Goal: Task Accomplishment & Management: Manage account settings

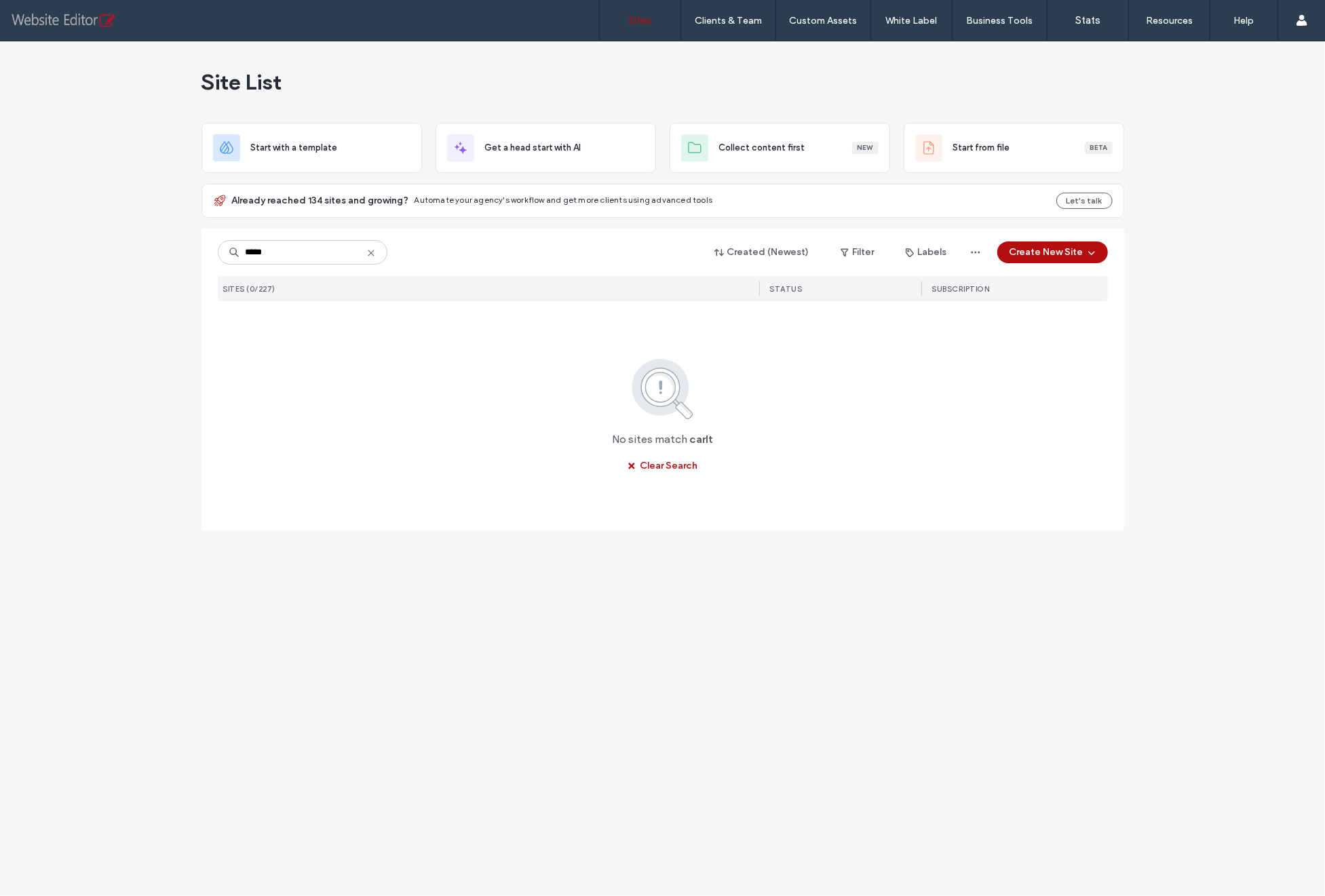
type input "*****"
click at [534, 335] on icon "button" at bounding box center [537, 332] width 11 height 11
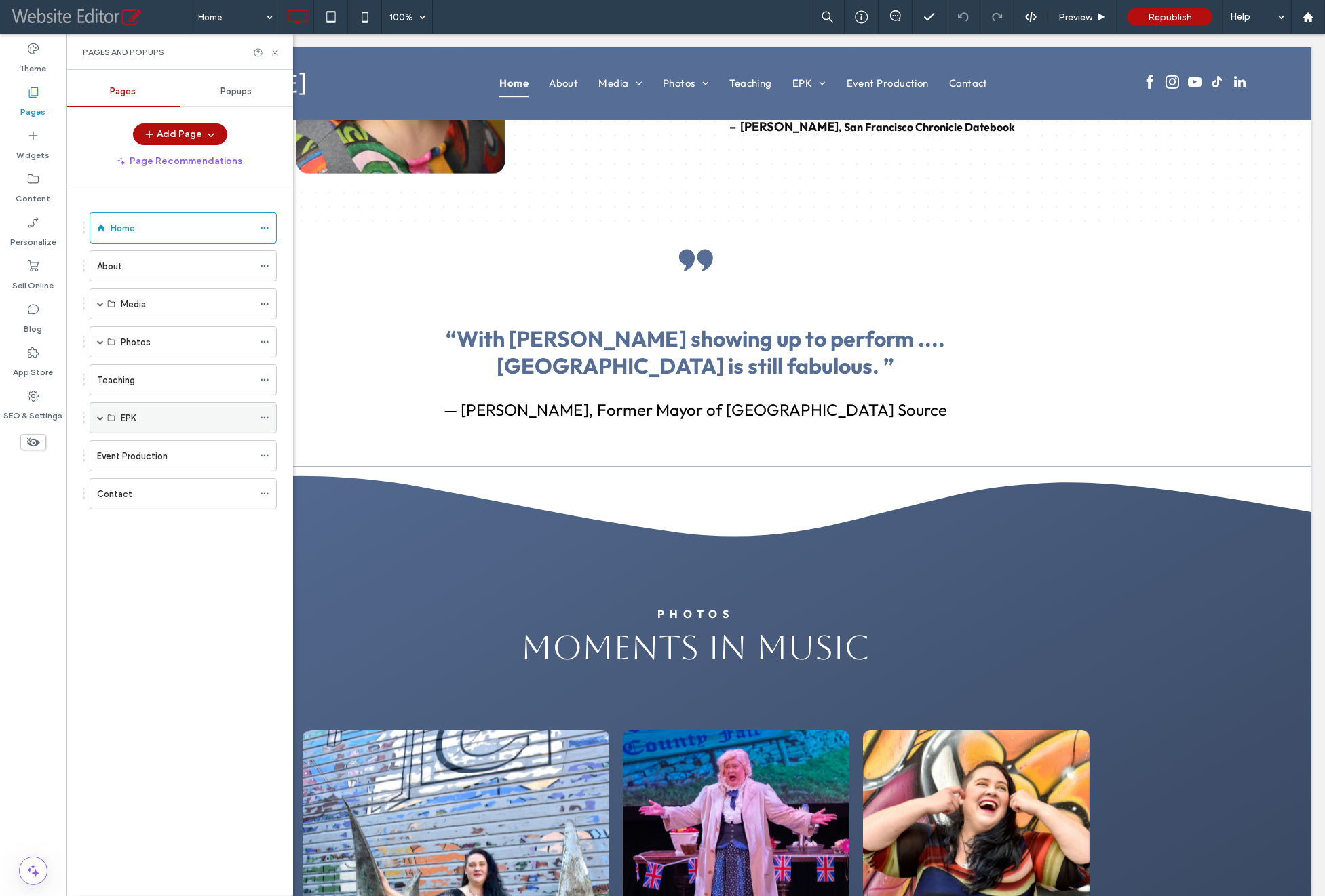
click at [137, 414] on div "EPK" at bounding box center [187, 418] width 132 height 14
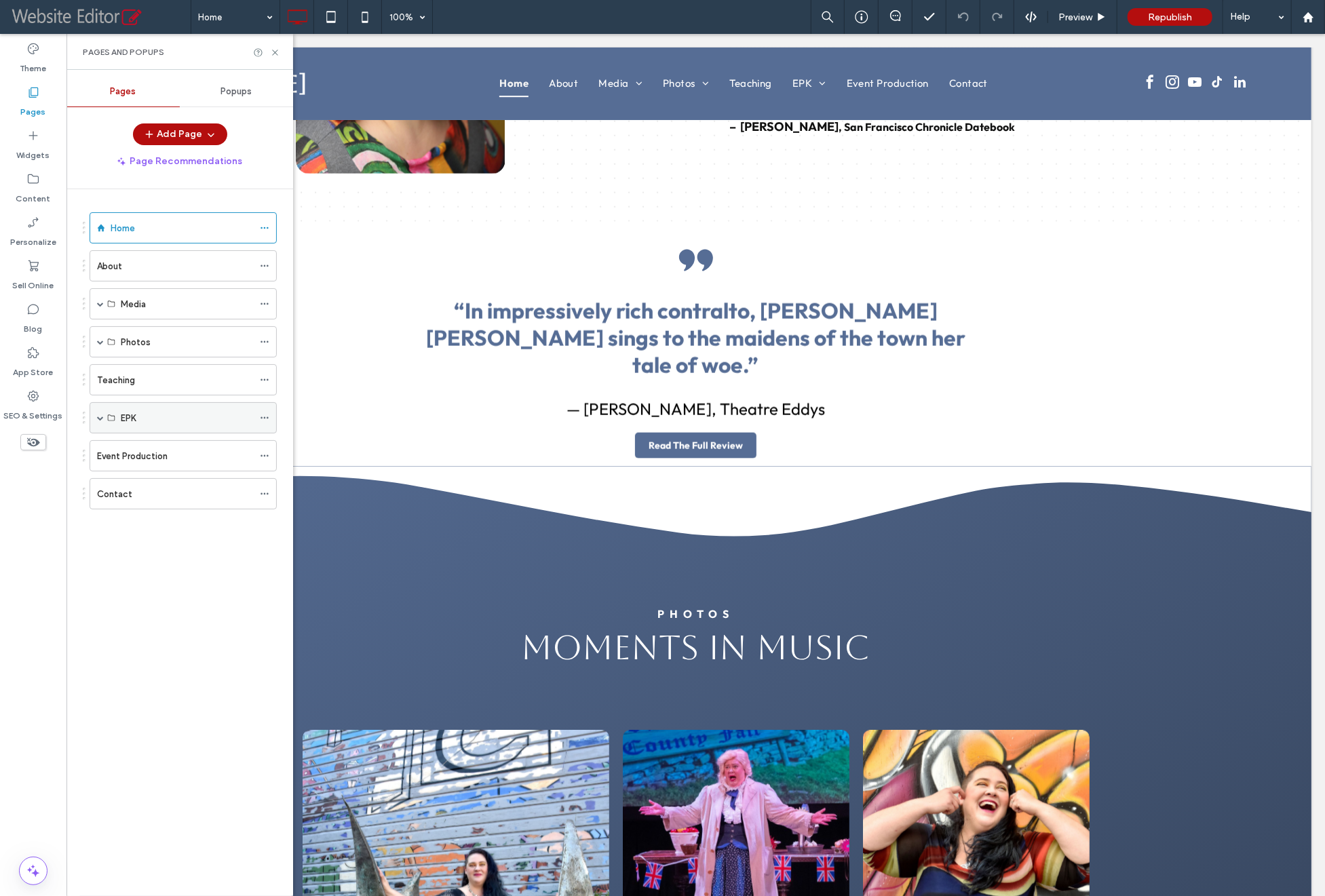
click at [136, 420] on div "EPK" at bounding box center [187, 418] width 132 height 14
click at [99, 415] on span at bounding box center [100, 418] width 7 height 7
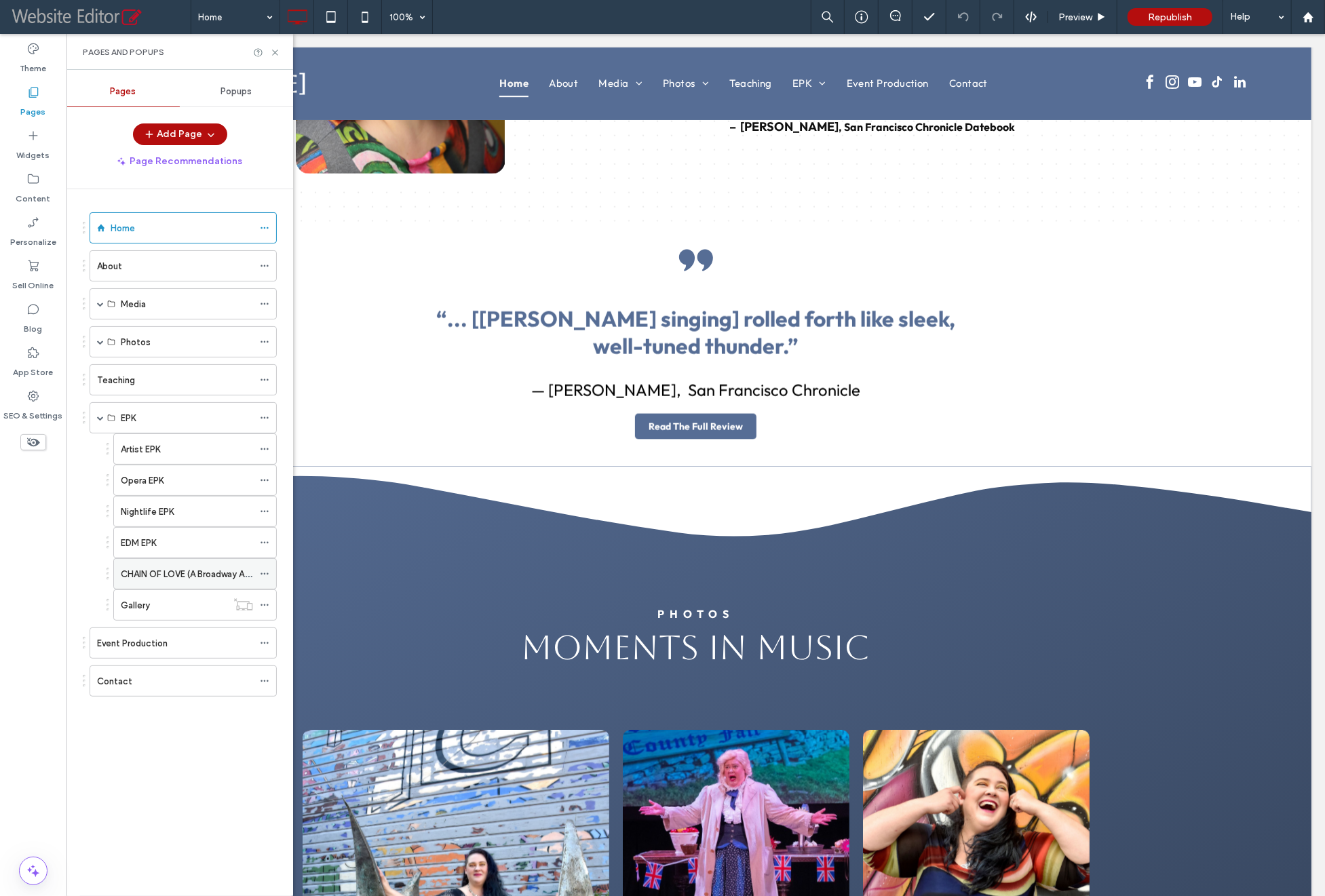
click at [181, 572] on label "CHAIN OF LOVE (A Broadway Album)" at bounding box center [194, 574] width 146 height 24
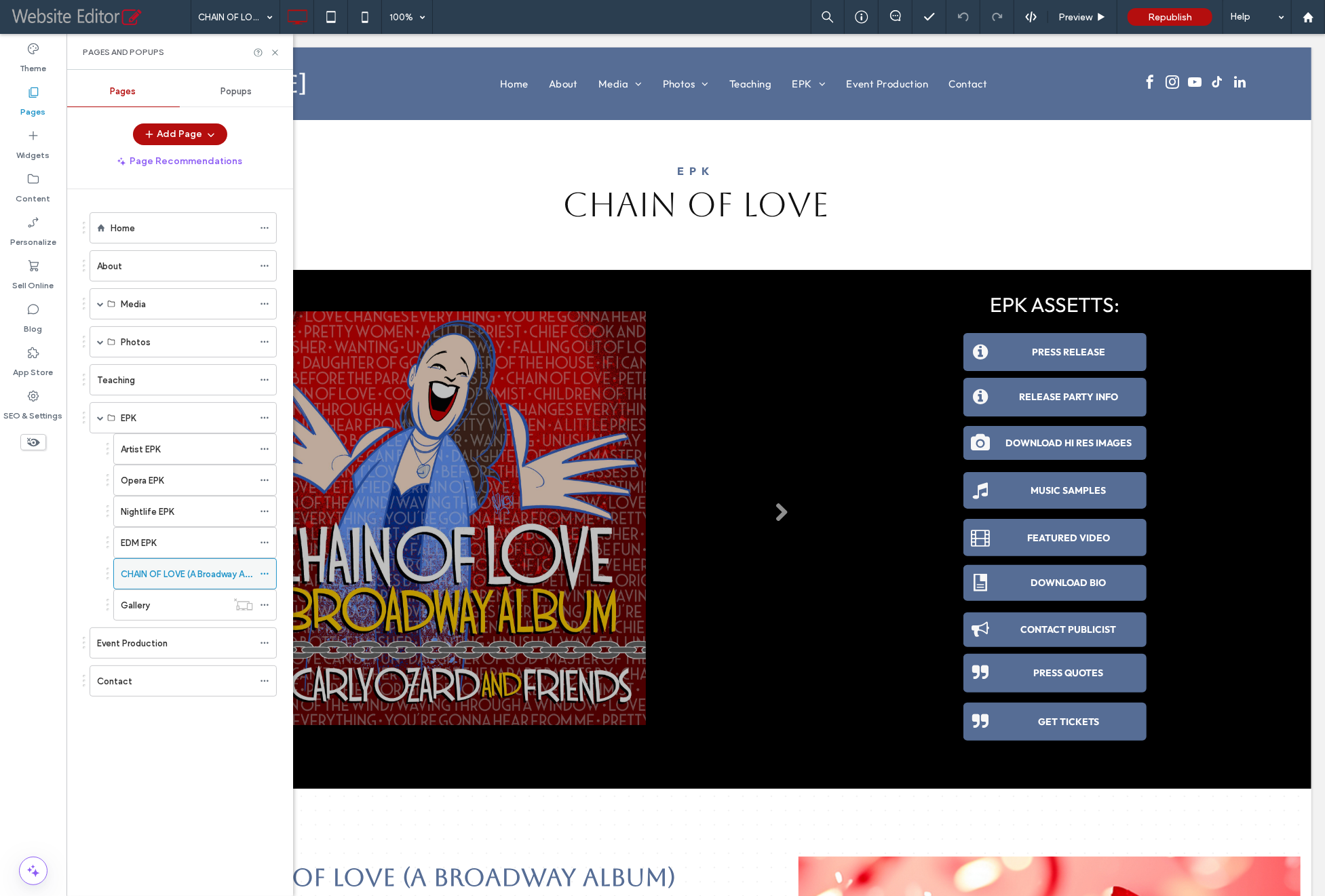
click at [265, 569] on icon at bounding box center [264, 573] width 10 height 10
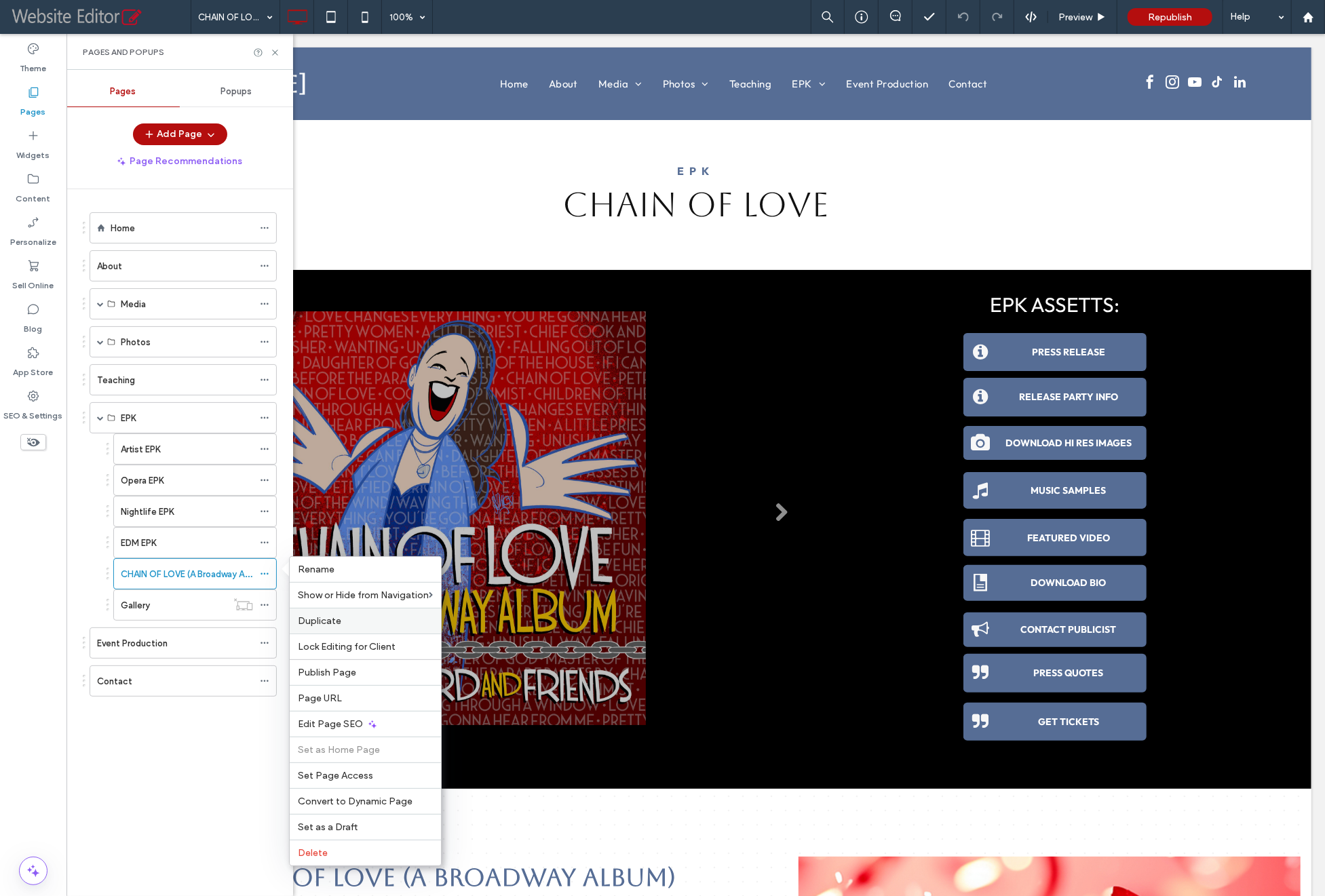
click at [334, 622] on span "Duplicate" at bounding box center [319, 621] width 43 height 11
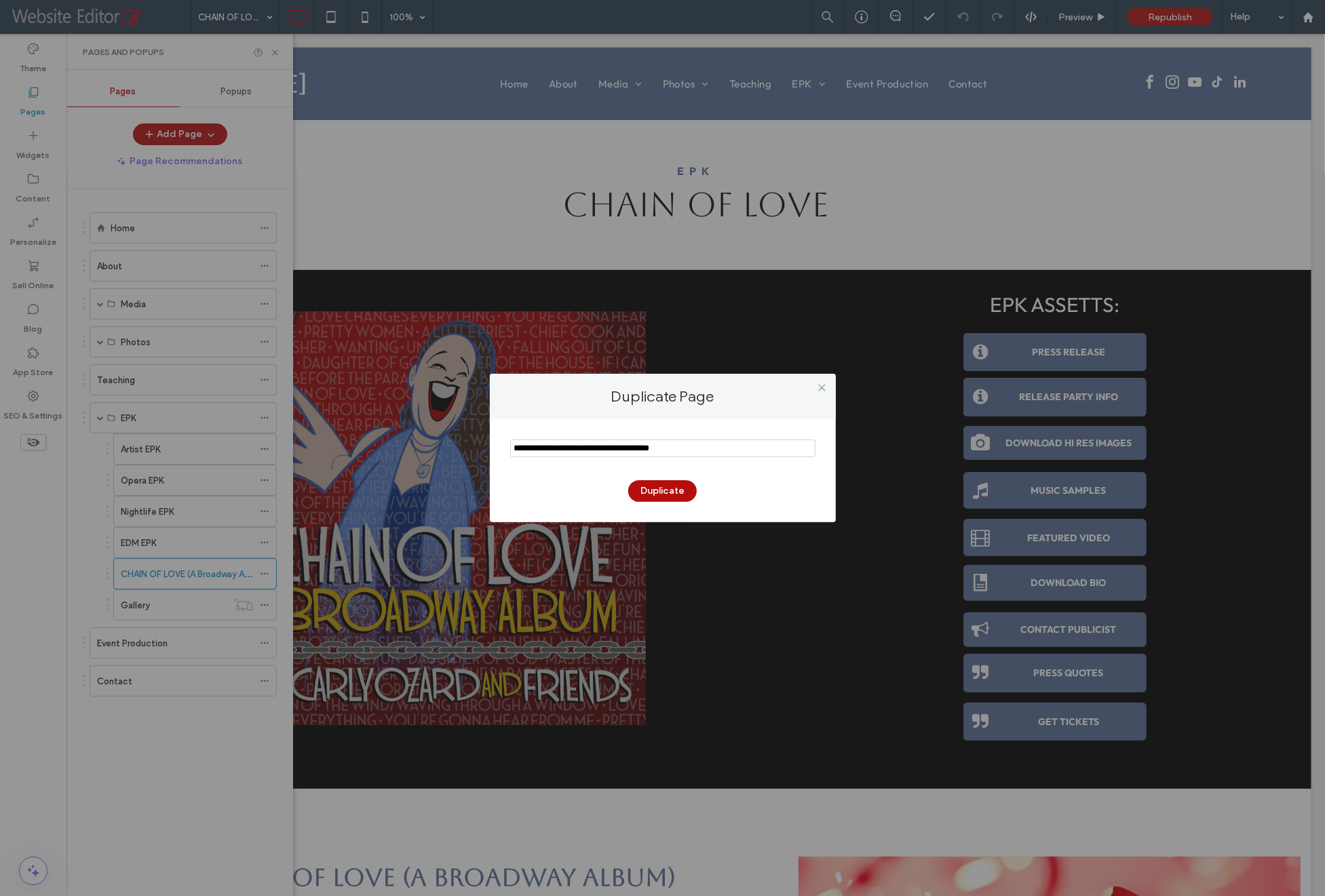
drag, startPoint x: 548, startPoint y: 449, endPoint x: 497, endPoint y: 451, distance: 51.0
click at [505, 451] on div "Duplicate" at bounding box center [662, 470] width 346 height 103
drag, startPoint x: 584, startPoint y: 450, endPoint x: 692, endPoint y: 444, distance: 108.2
click at [692, 444] on input "notEmpty" at bounding box center [662, 448] width 305 height 18
type input "**********"
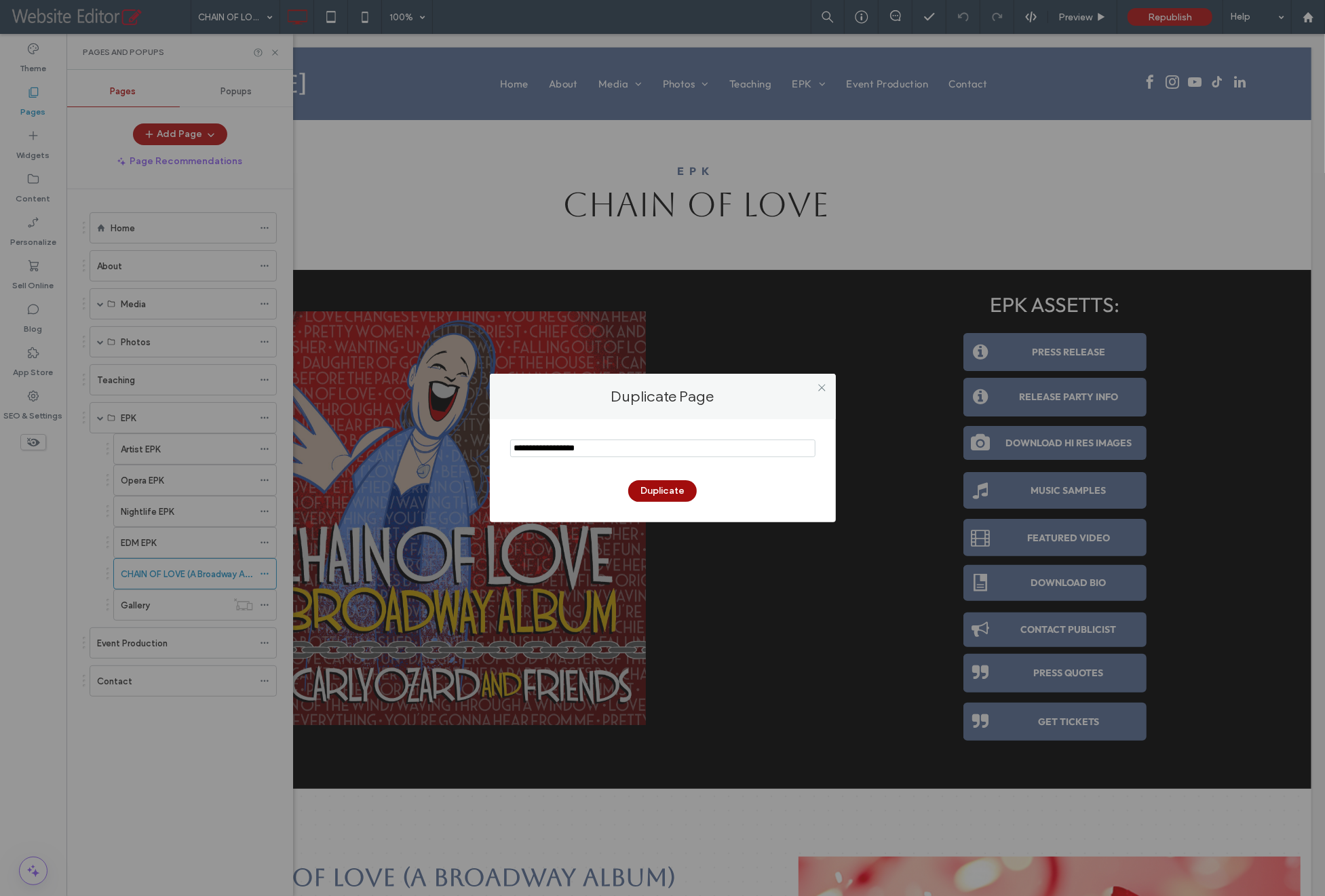
click at [674, 486] on button "Duplicate" at bounding box center [662, 490] width 69 height 22
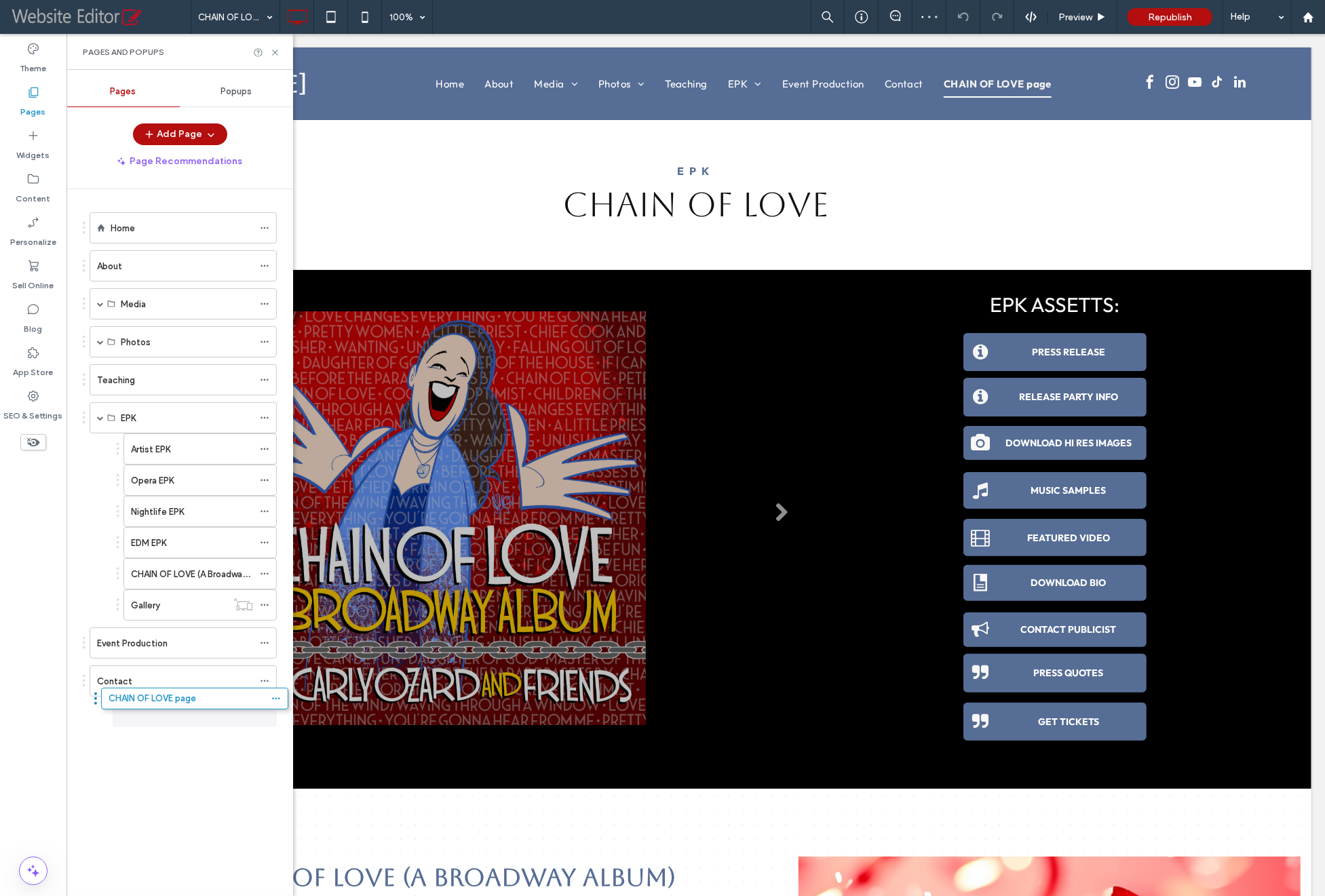
drag, startPoint x: 159, startPoint y: 714, endPoint x: 167, endPoint y: 707, distance: 10.6
click at [263, 714] on icon at bounding box center [264, 718] width 10 height 10
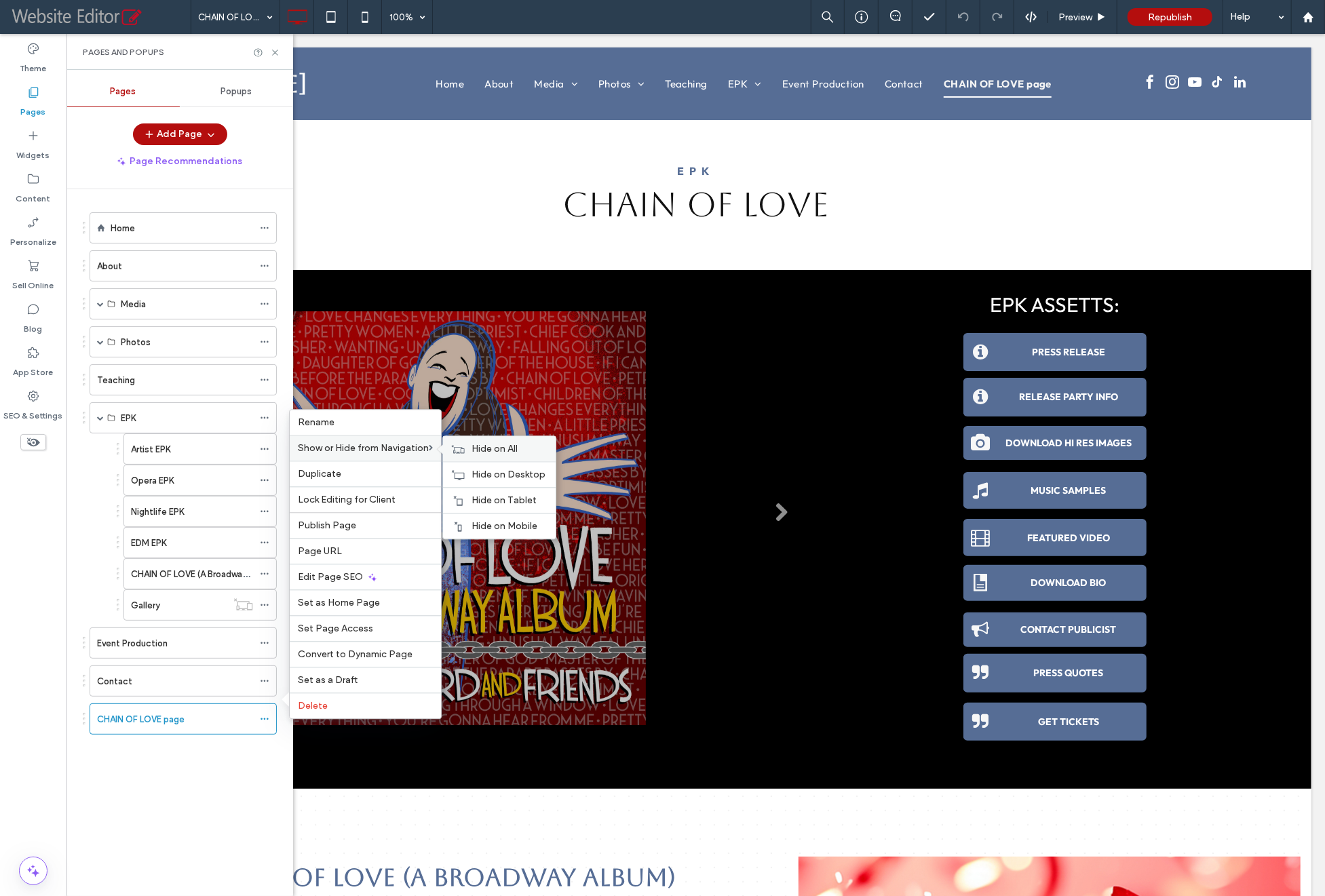
click at [490, 454] on span "Hide on All" at bounding box center [494, 448] width 46 height 11
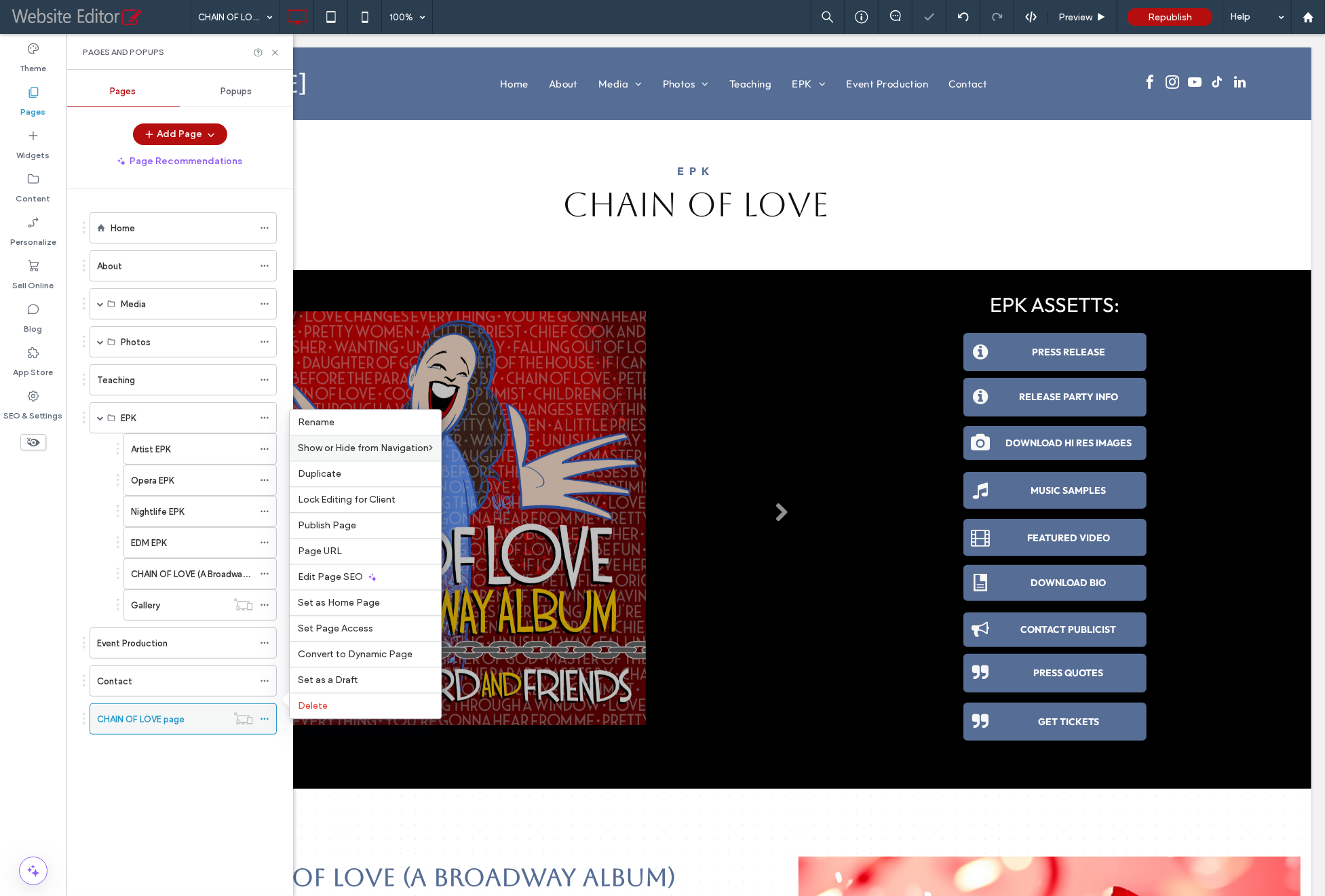
click at [164, 710] on label "CHAIN OF LOVE page" at bounding box center [140, 719] width 87 height 24
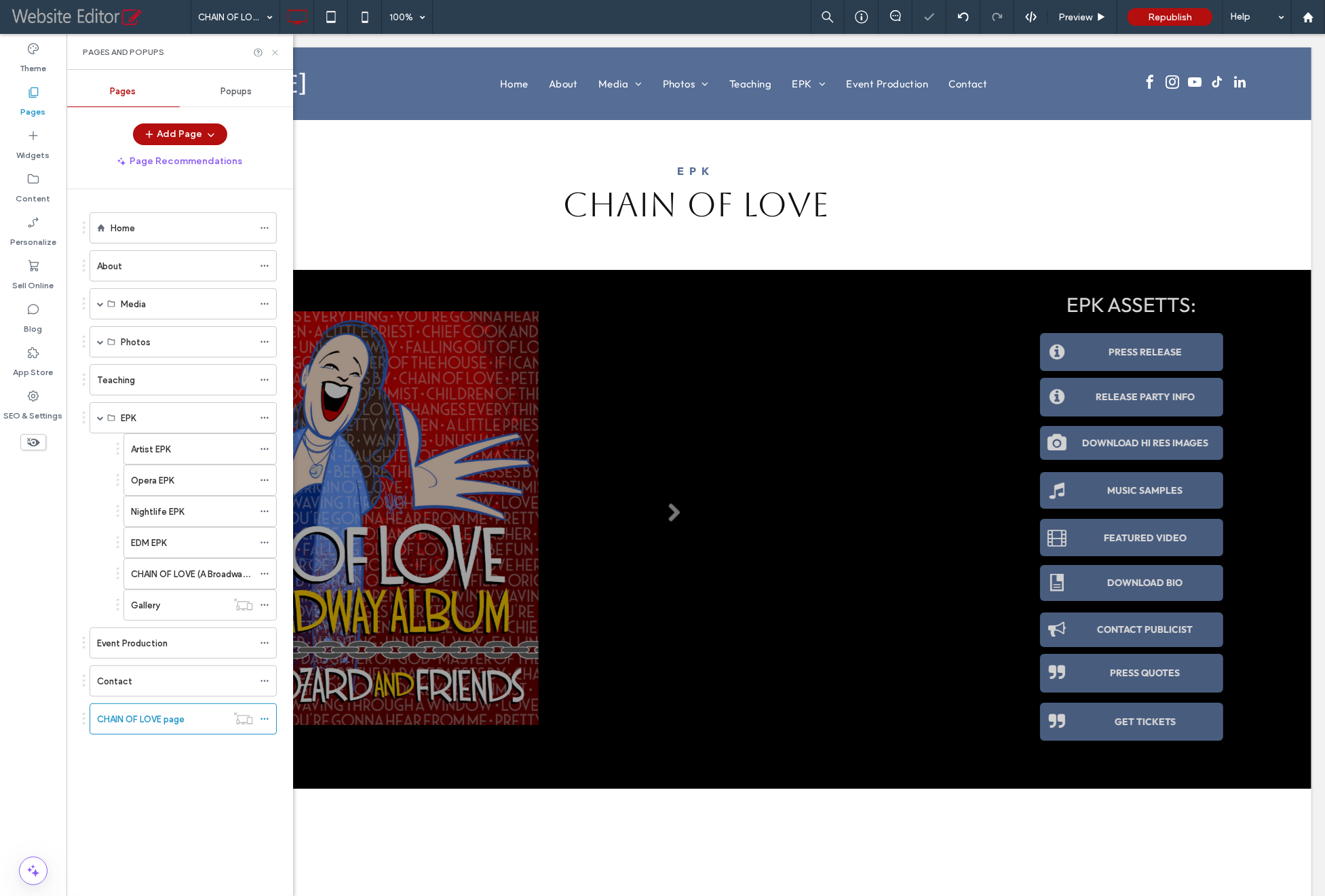
drag, startPoint x: 194, startPoint y: 31, endPoint x: 270, endPoint y: 55, distance: 79.7
click at [270, 55] on icon at bounding box center [276, 53] width 11 height 11
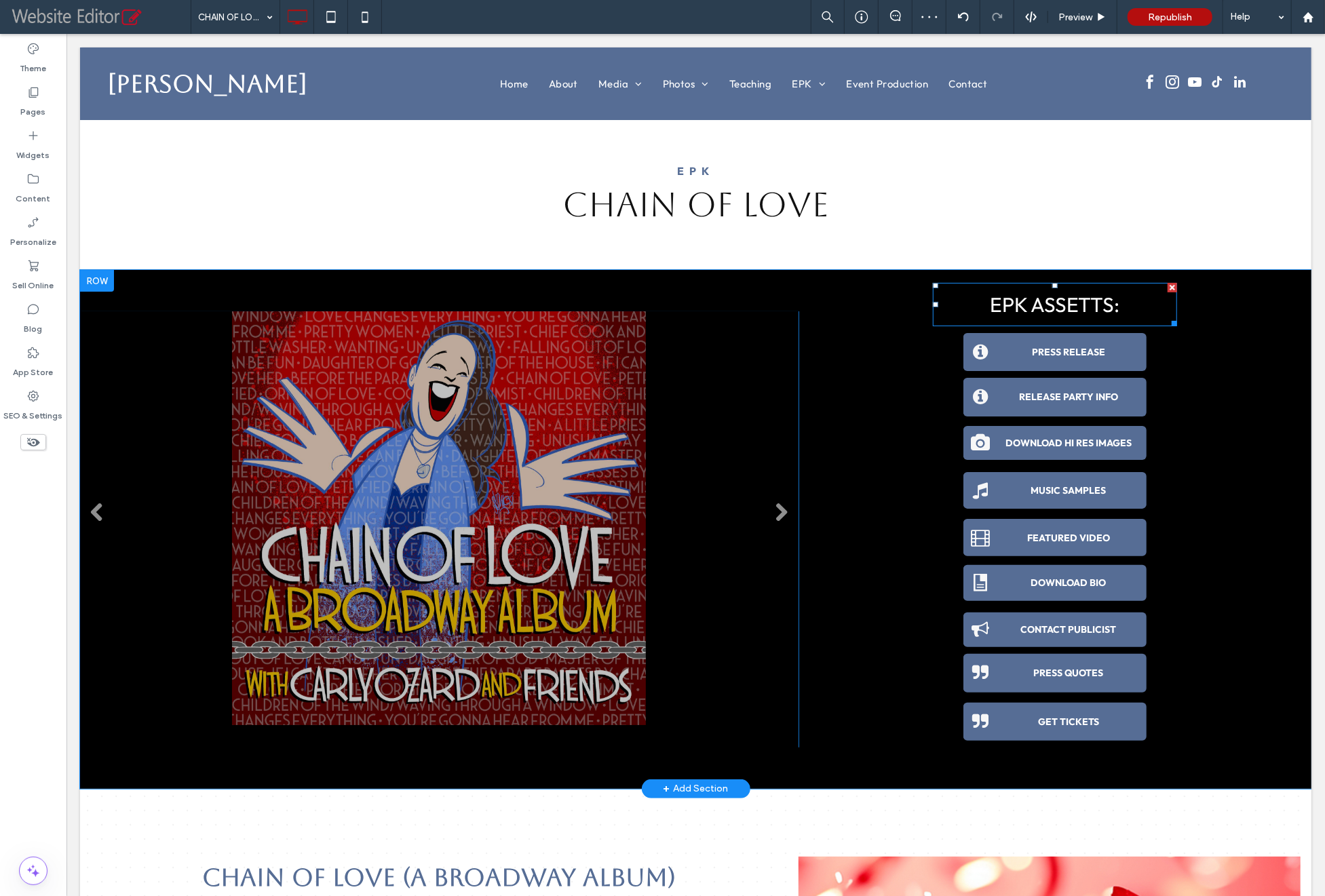
click at [1167, 287] on div at bounding box center [1171, 287] width 10 height 10
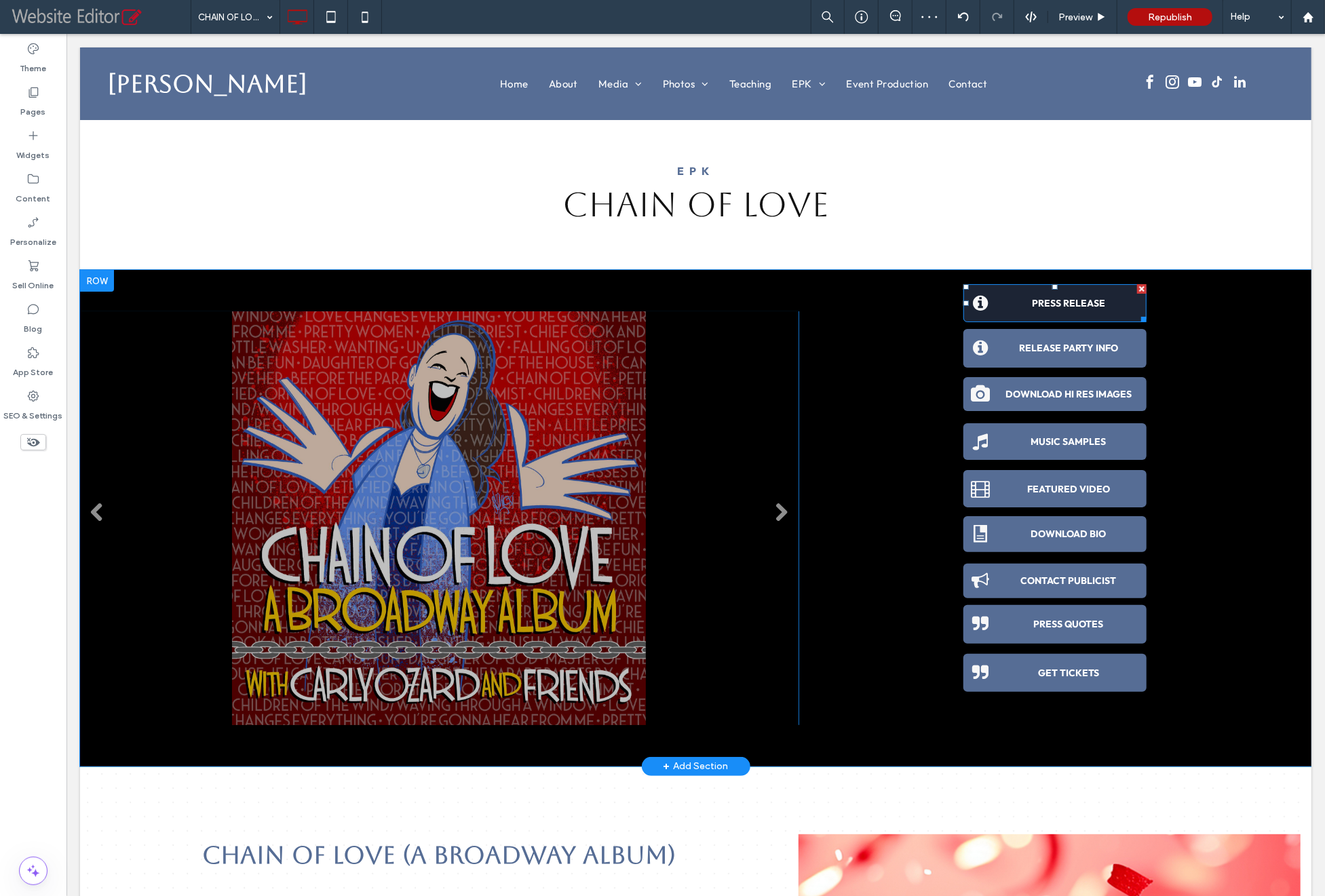
click at [1137, 283] on div at bounding box center [1141, 288] width 10 height 10
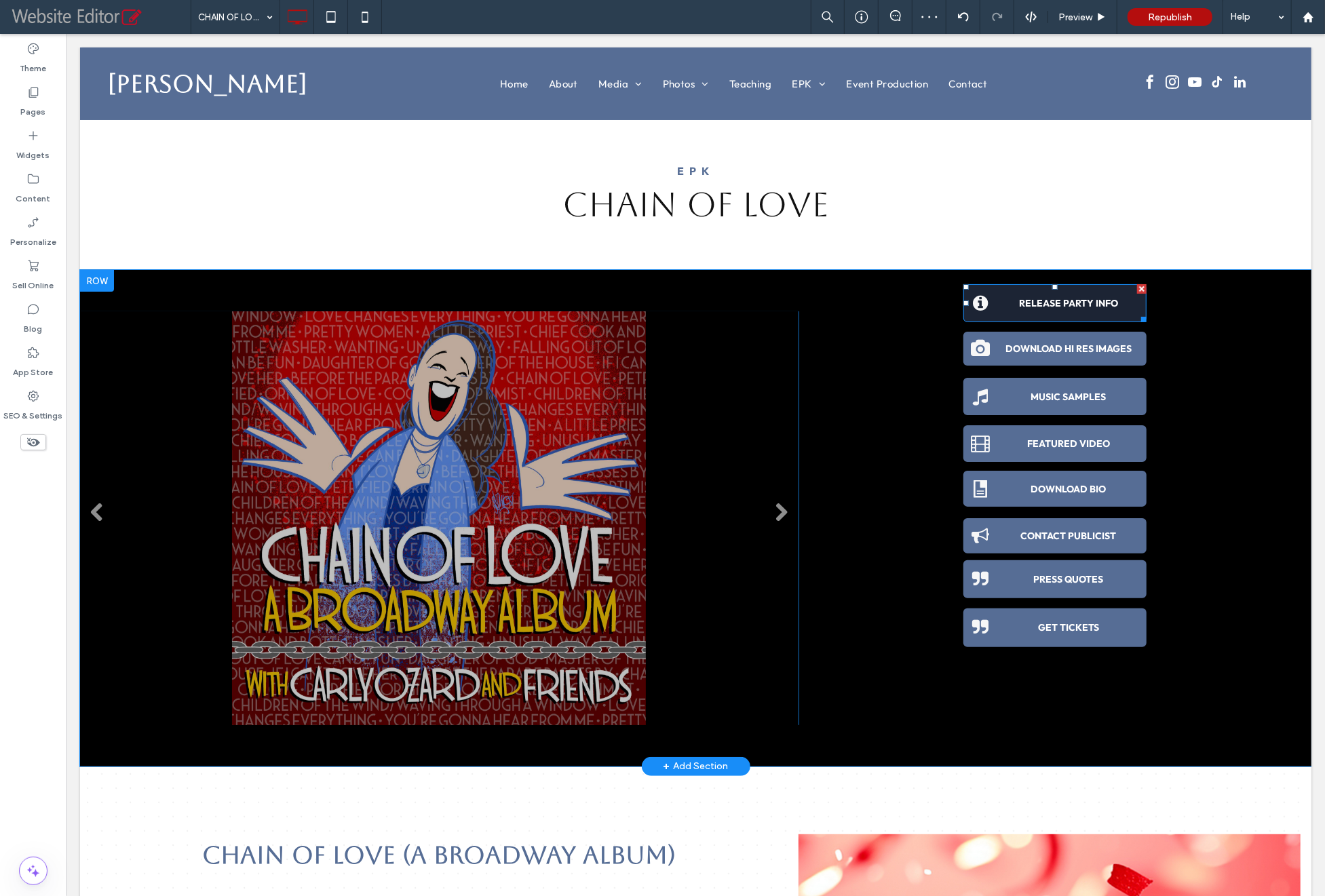
click at [1137, 288] on div at bounding box center [1141, 288] width 10 height 10
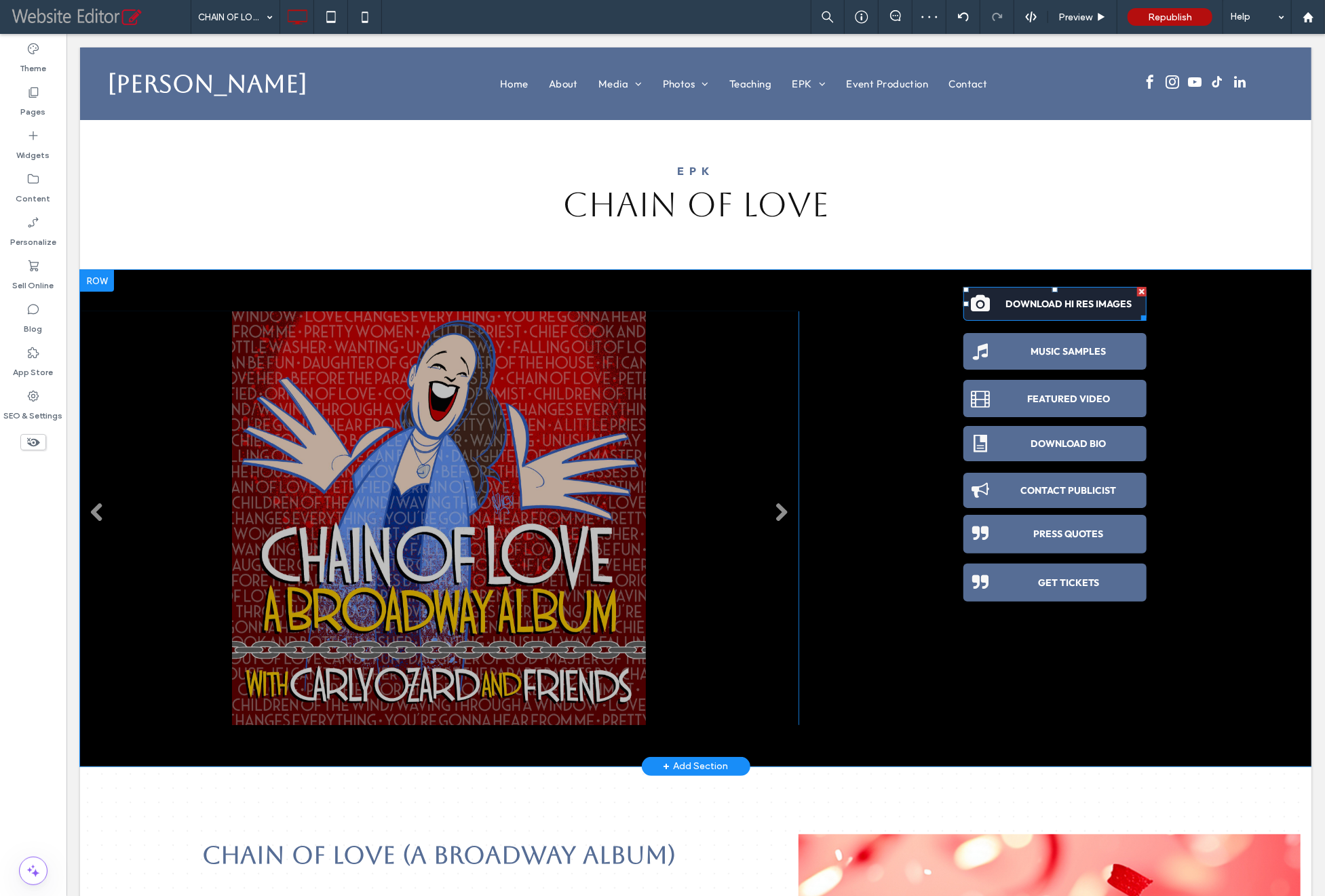
click at [1137, 290] on div at bounding box center [1141, 290] width 10 height 10
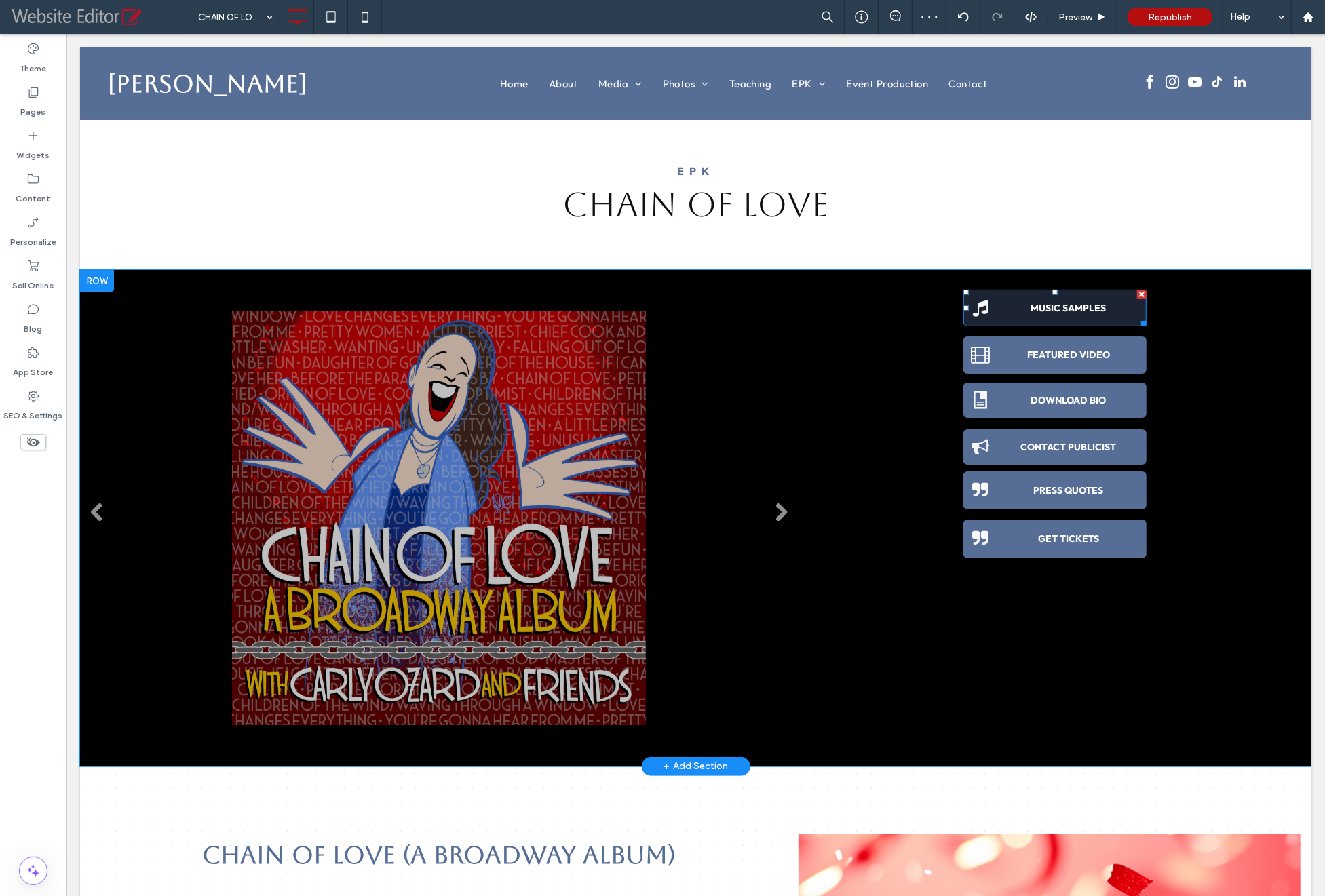
click at [1137, 294] on div at bounding box center [1141, 293] width 10 height 10
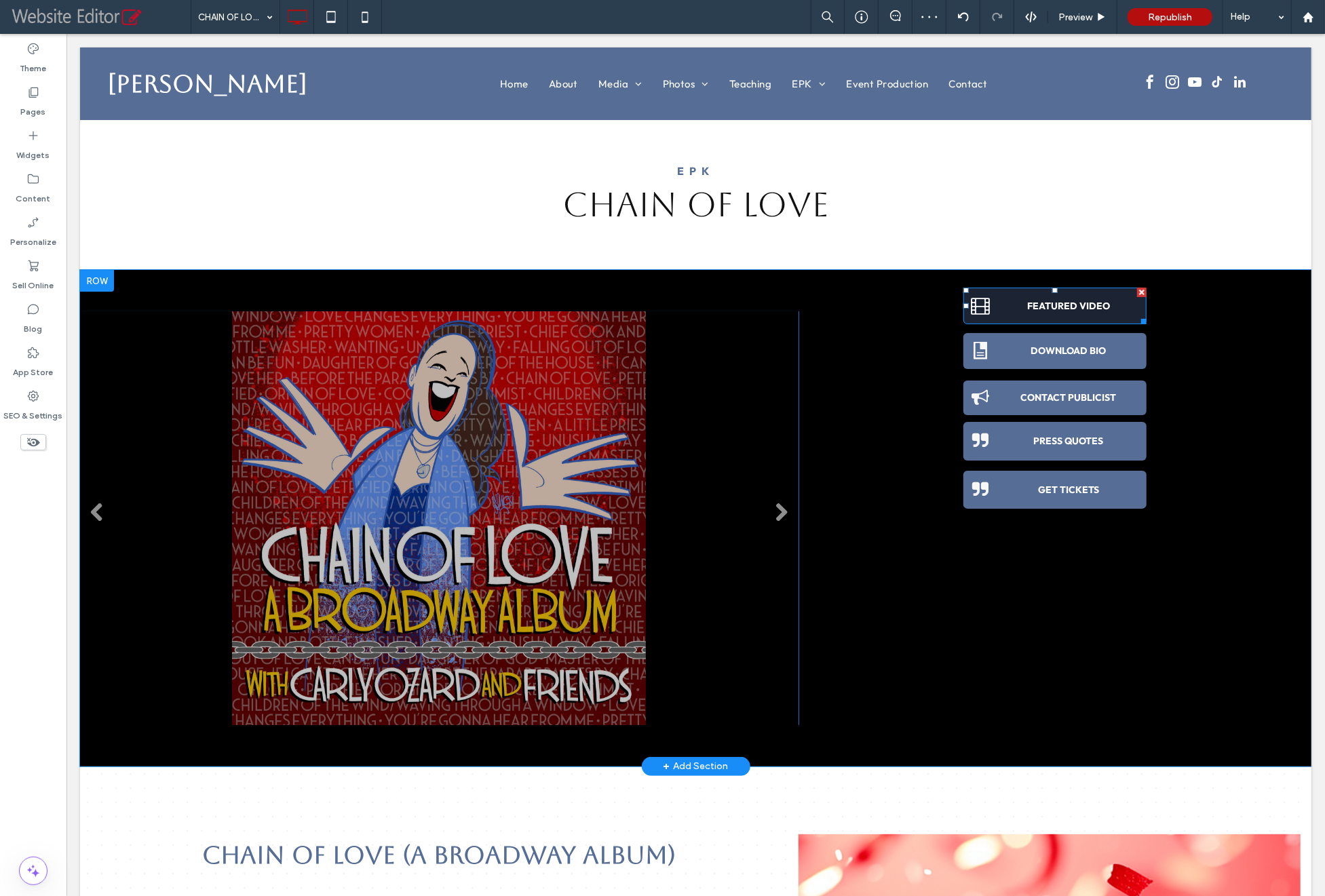
click at [1137, 290] on div at bounding box center [1141, 291] width 10 height 10
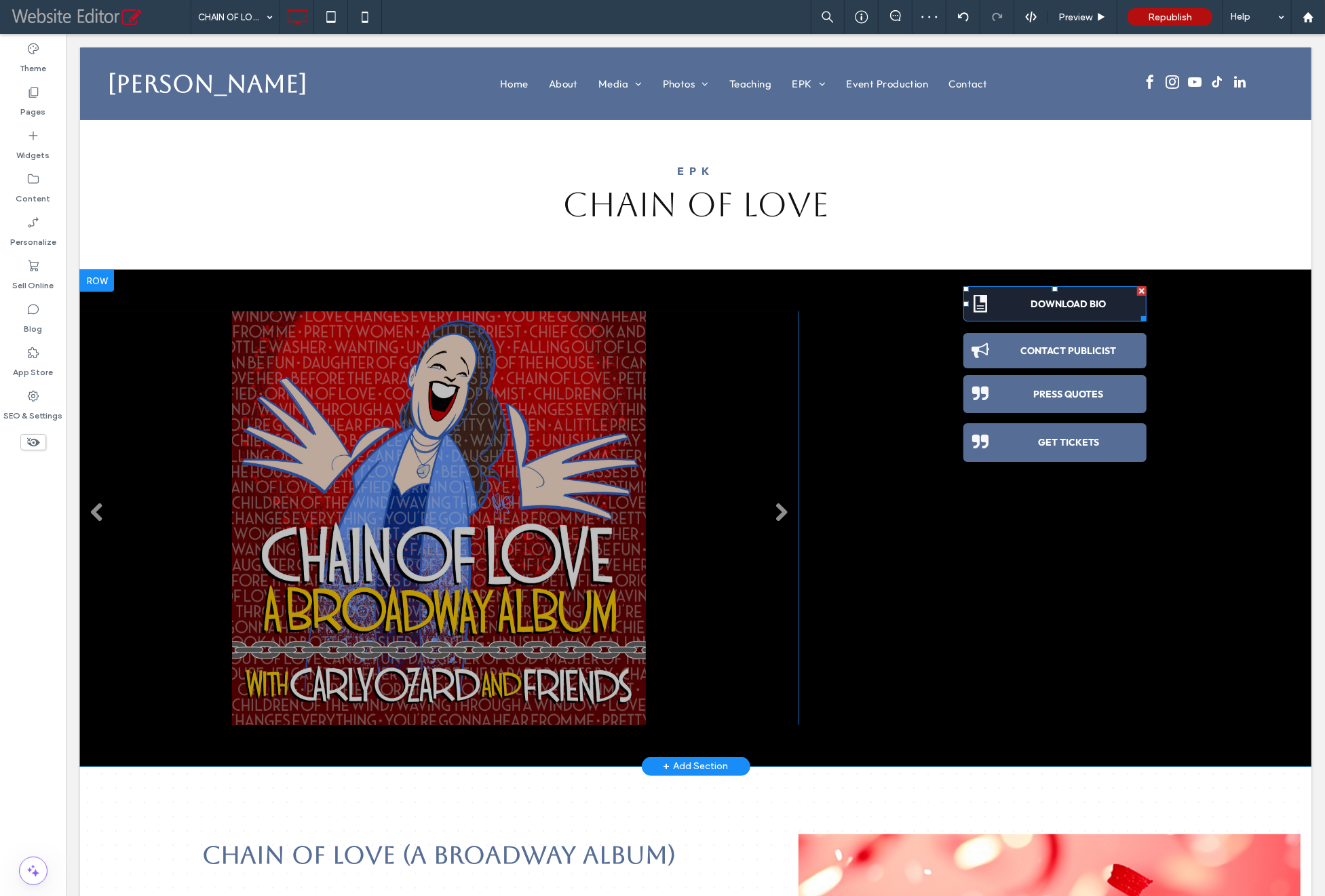
click at [1137, 286] on div at bounding box center [1141, 290] width 10 height 10
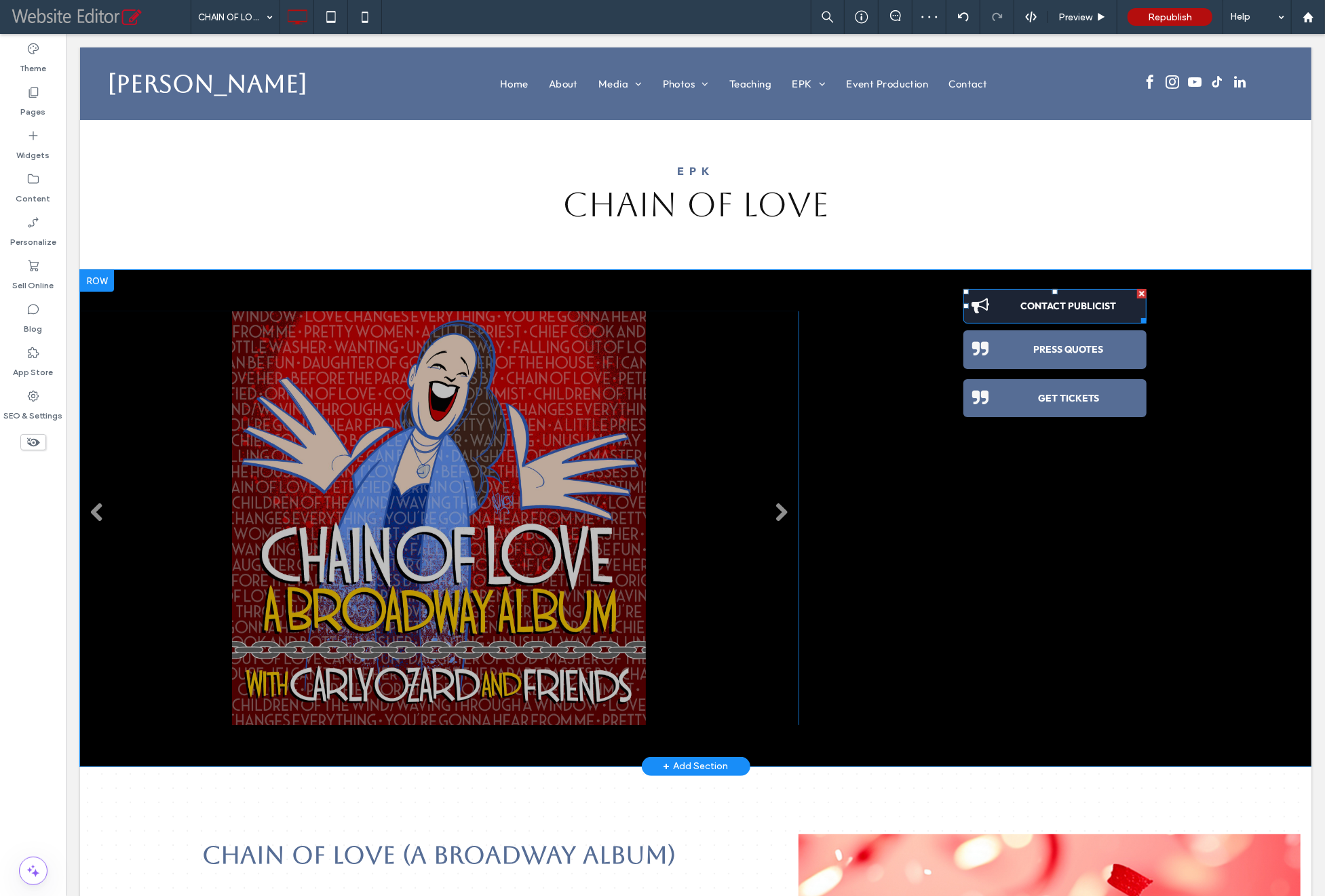
drag, startPoint x: 1131, startPoint y: 290, endPoint x: 1198, endPoint y: 331, distance: 78.5
click at [1137, 290] on div at bounding box center [1141, 292] width 10 height 10
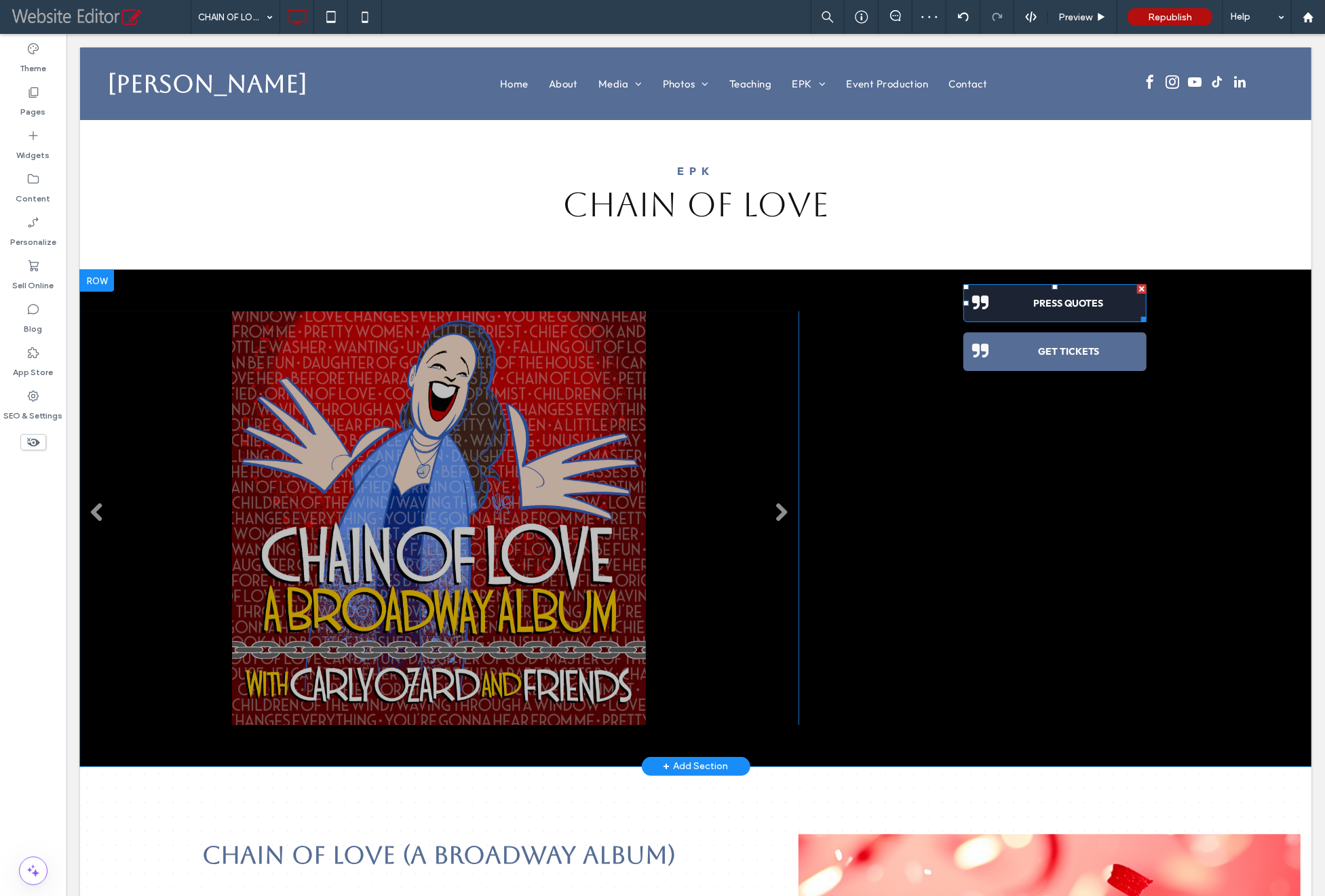
click at [1137, 286] on div at bounding box center [1141, 288] width 10 height 10
click at [1137, 290] on div at bounding box center [1141, 291] width 10 height 10
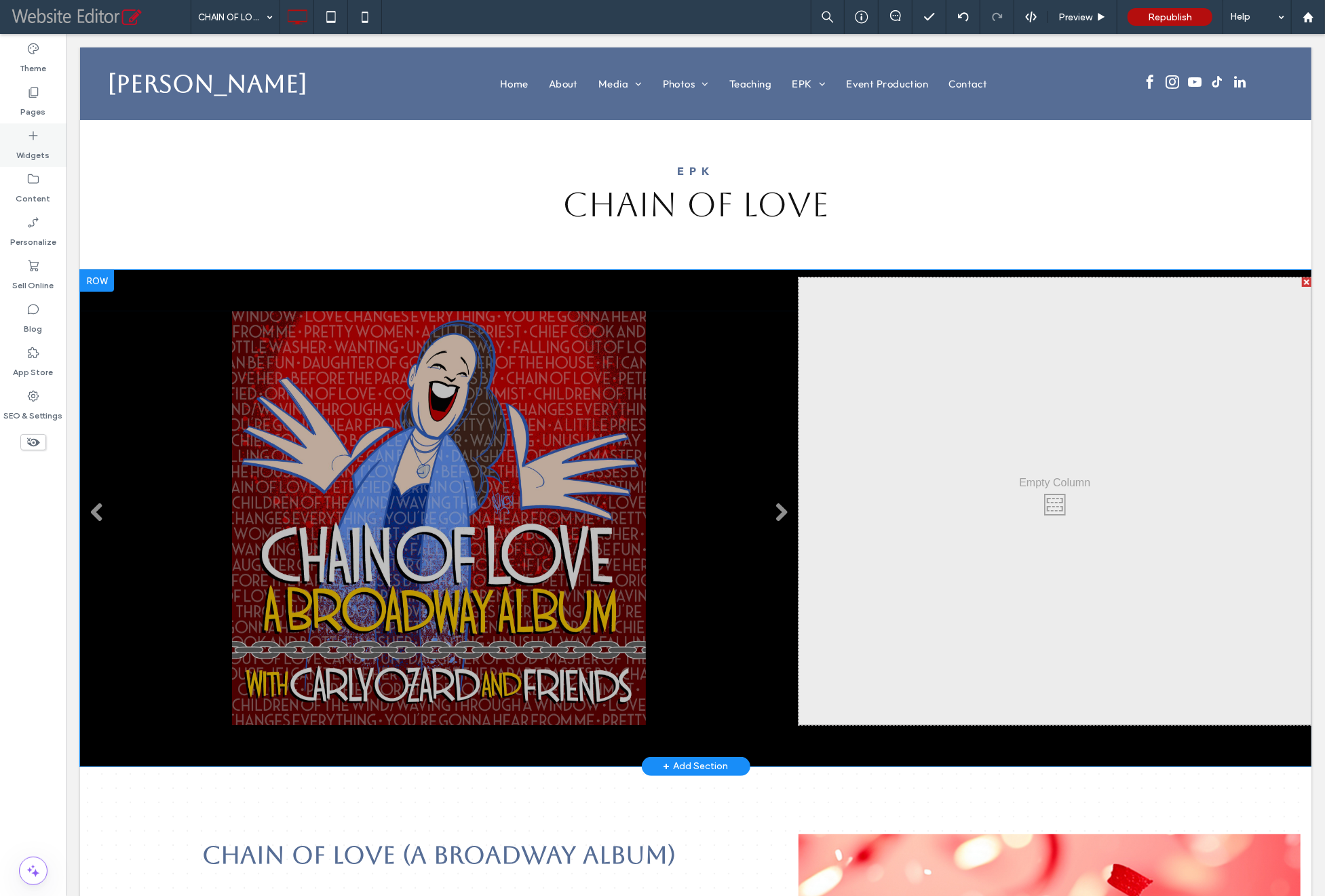
click at [37, 149] on label "Widgets" at bounding box center [33, 152] width 33 height 19
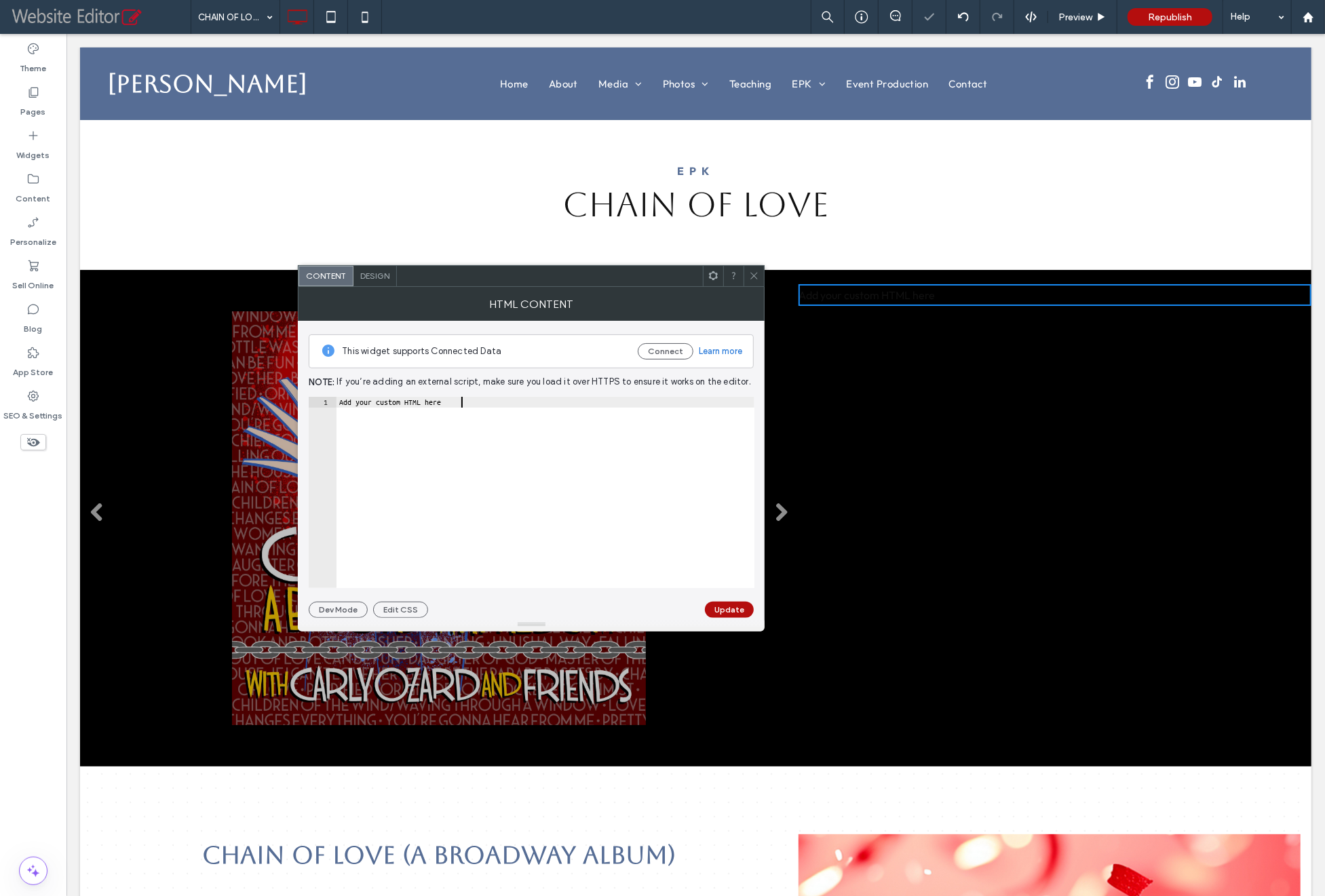
type textarea "**********"
drag, startPoint x: 482, startPoint y: 397, endPoint x: 311, endPoint y: 397, distance: 171.0
click at [311, 397] on div "**********" at bounding box center [532, 492] width 445 height 191
paste textarea "**********"
type textarea "**********"
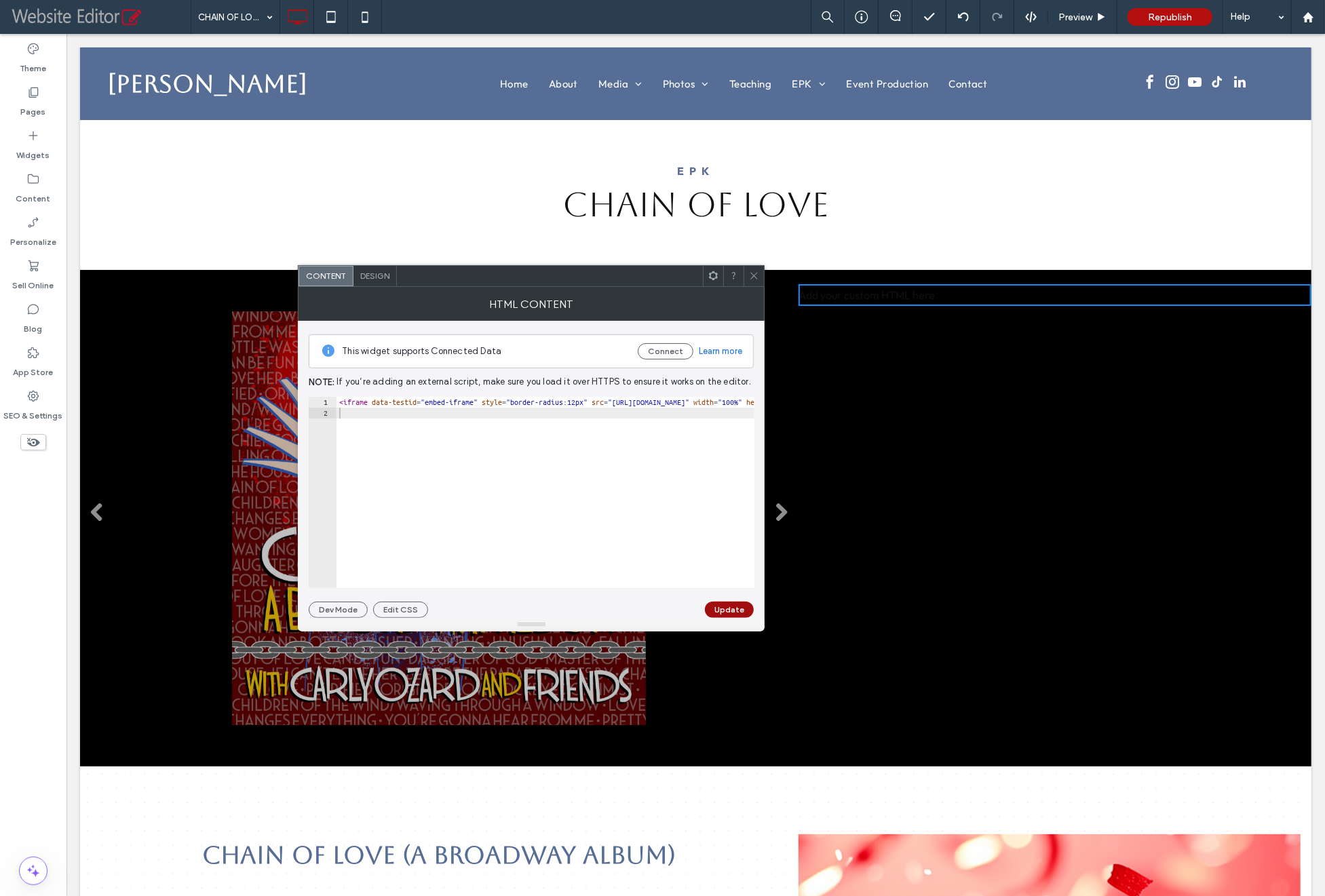
click at [730, 606] on button "Update" at bounding box center [728, 609] width 48 height 16
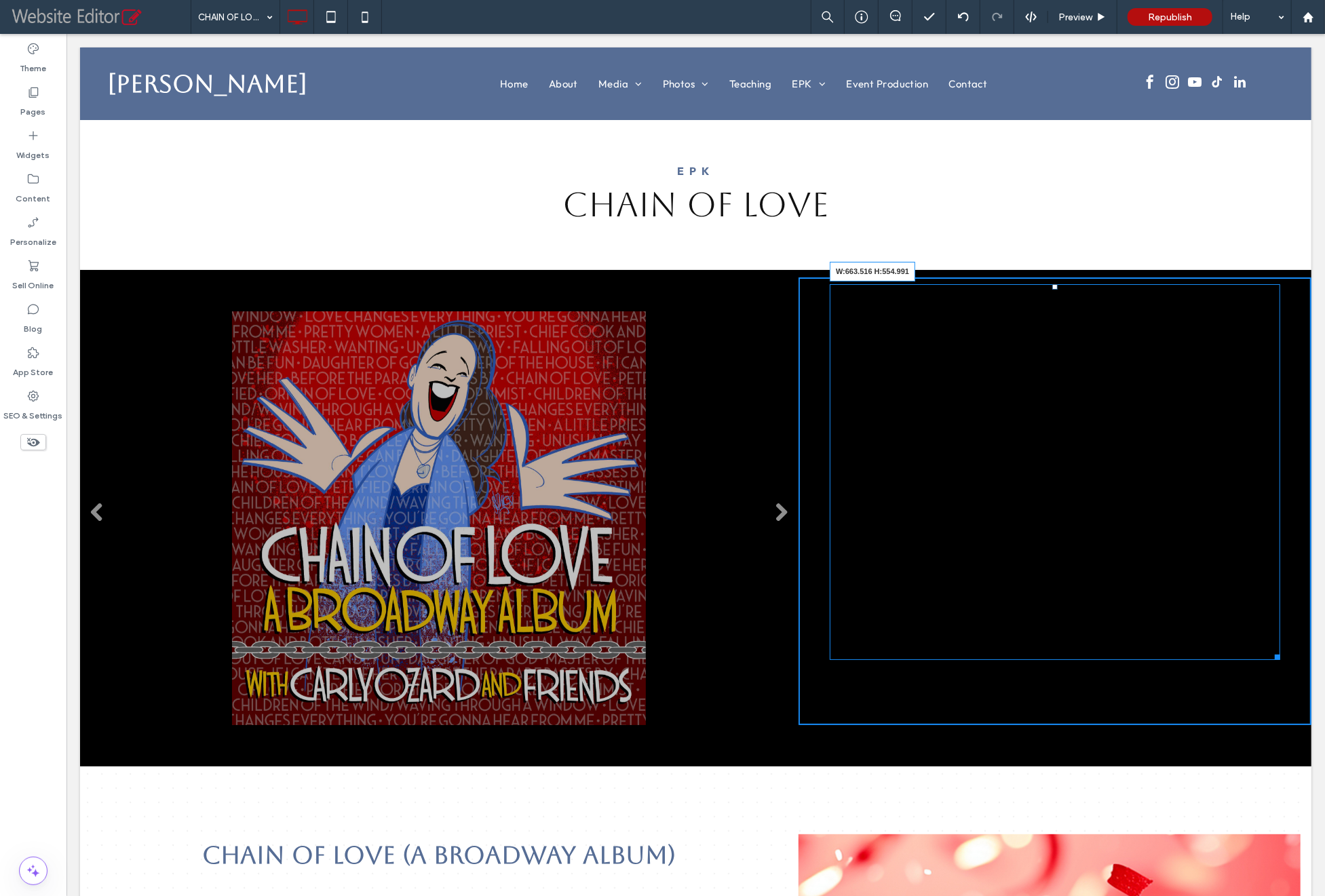
drag, startPoint x: 1294, startPoint y: 518, endPoint x: 1325, endPoint y: 657, distance: 142.4
click at [1270, 656] on div at bounding box center [1275, 654] width 11 height 11
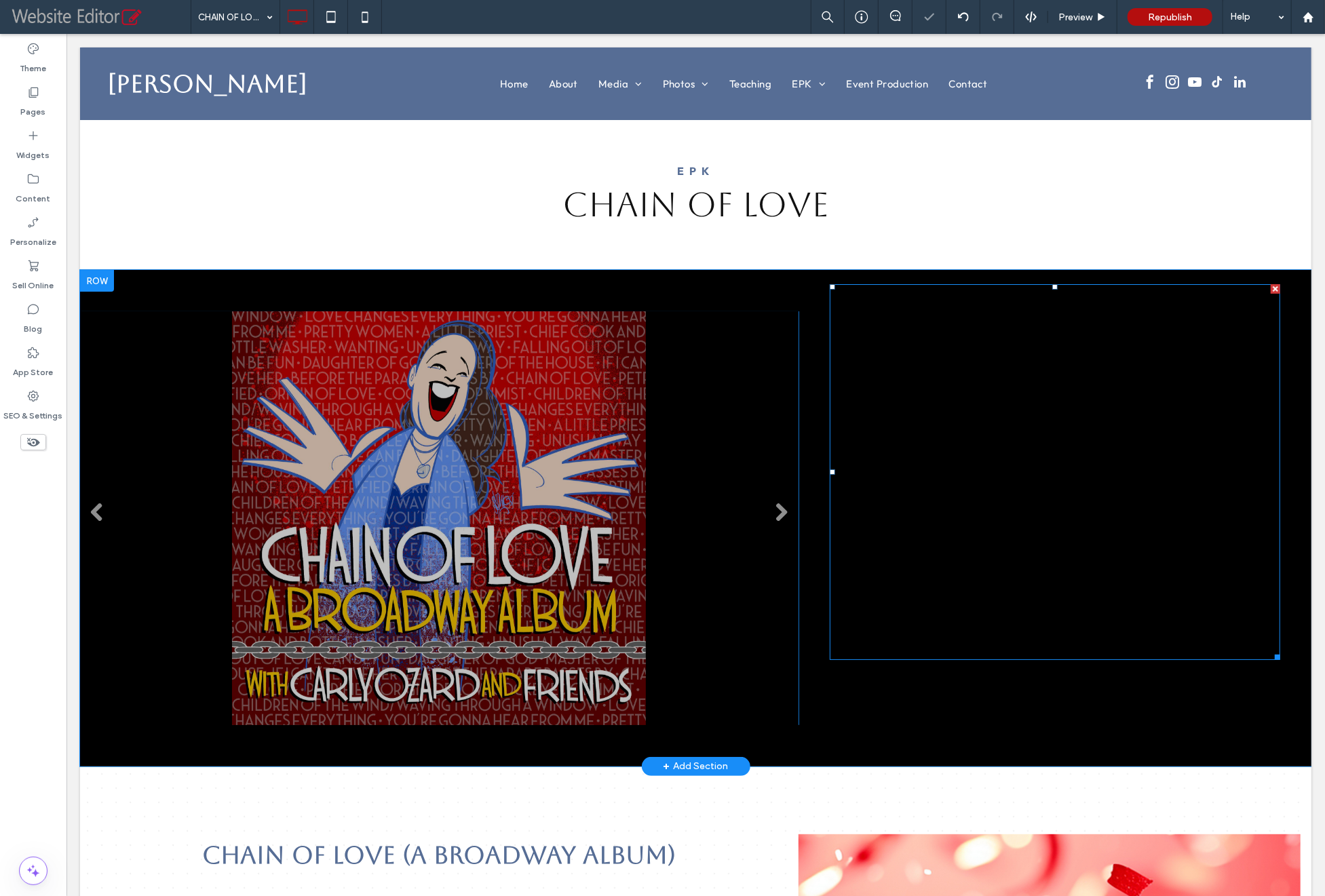
click at [1027, 457] on span at bounding box center [1054, 472] width 451 height 377
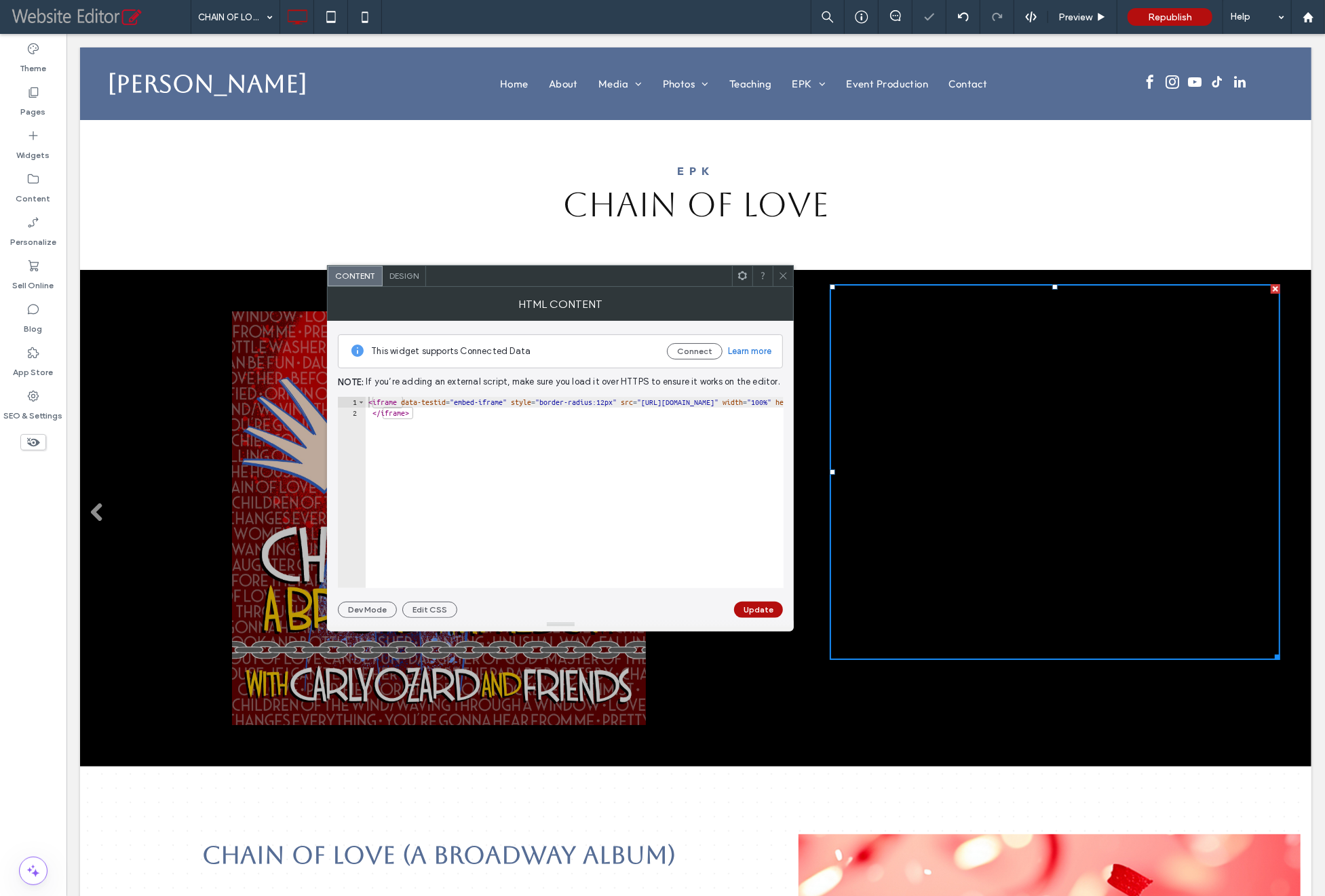
click at [403, 279] on span "Design" at bounding box center [403, 275] width 29 height 11
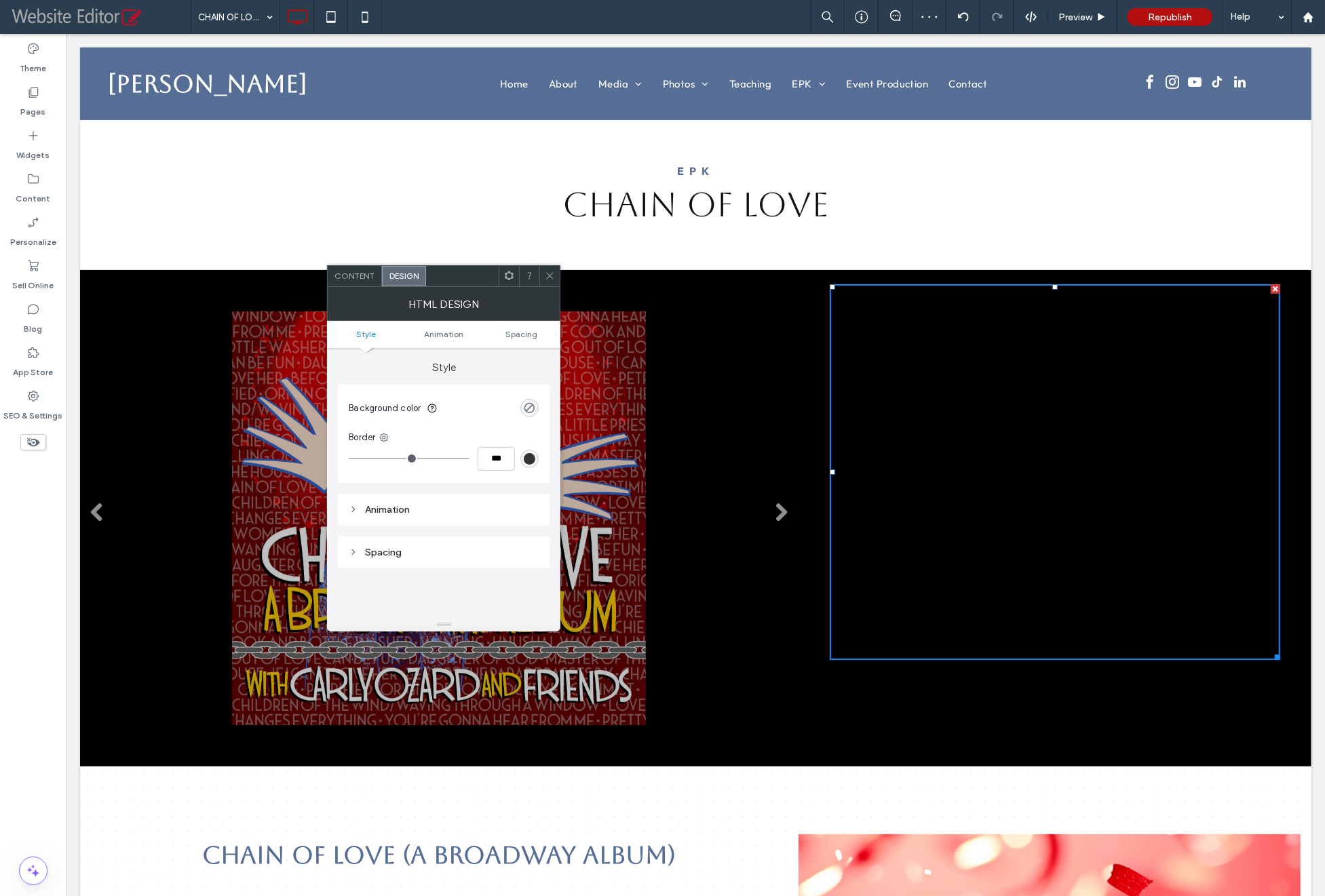
click at [362, 277] on span "Content" at bounding box center [354, 275] width 40 height 11
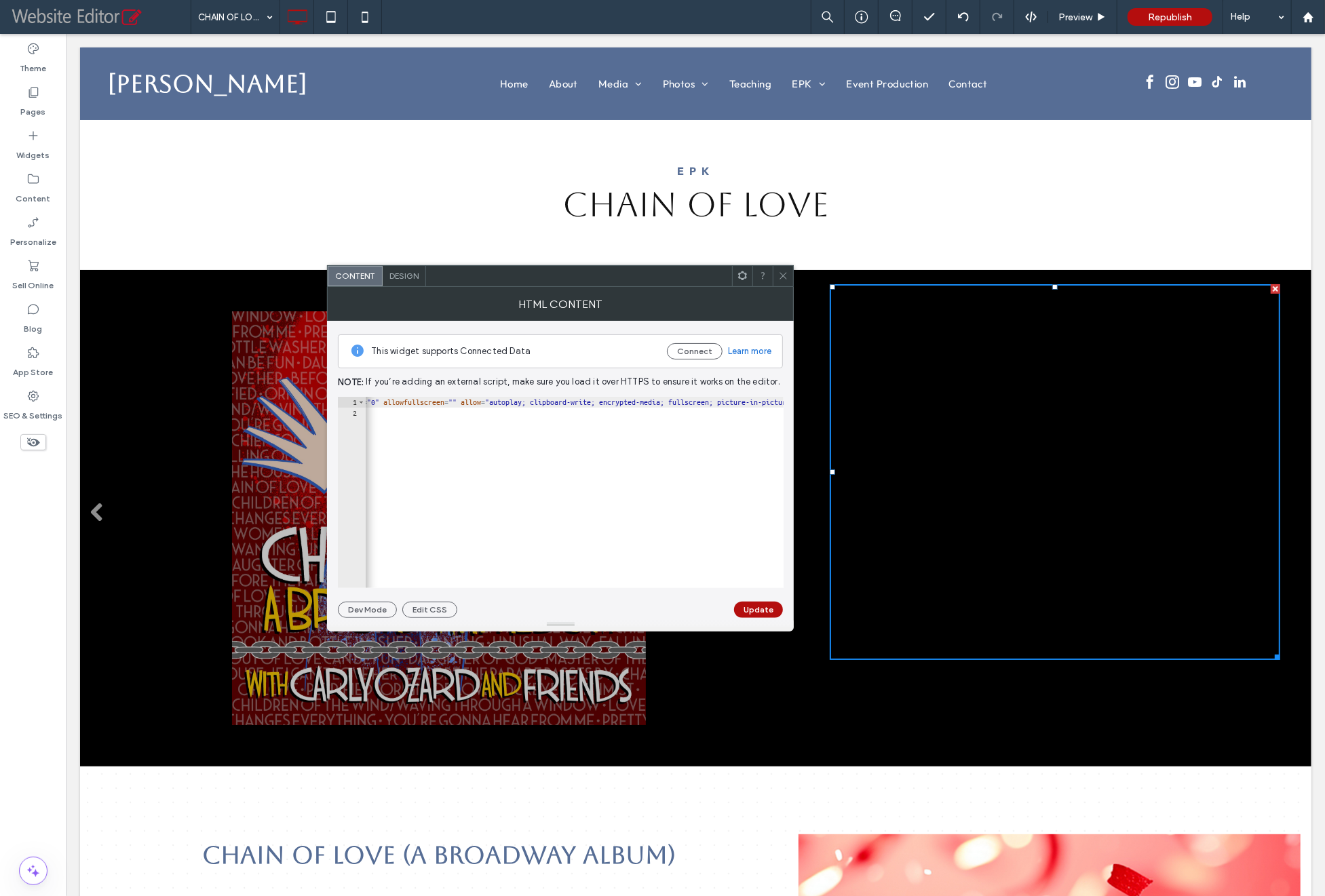
scroll to position [0, 579]
click at [622, 403] on div "< iframe data-testid = "embed-iframe" style = "border-radius:12px" src = "https…" at bounding box center [541, 498] width 1509 height 202
type textarea "**********"
click at [750, 606] on button "Update" at bounding box center [758, 609] width 48 height 16
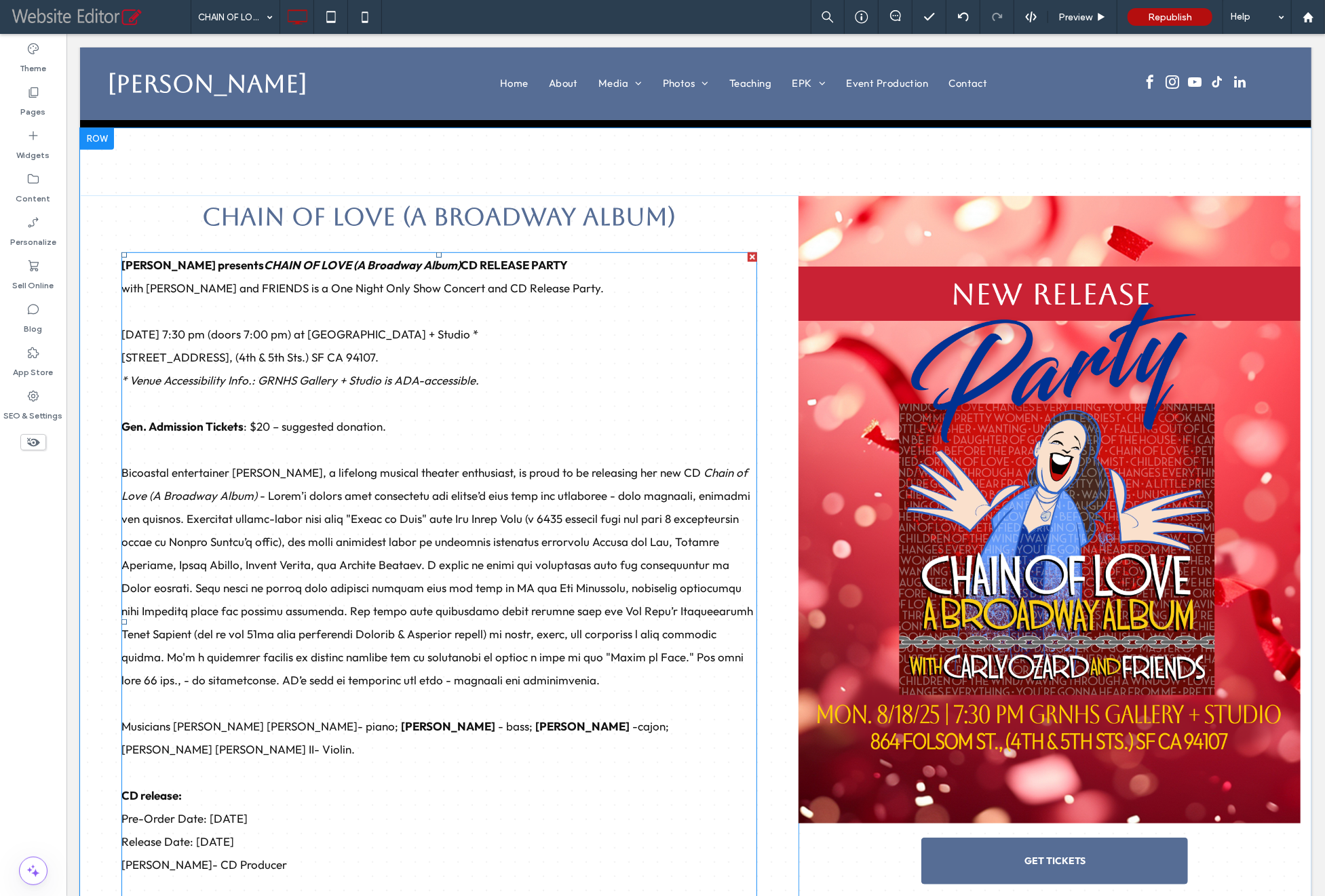
scroll to position [625, 0]
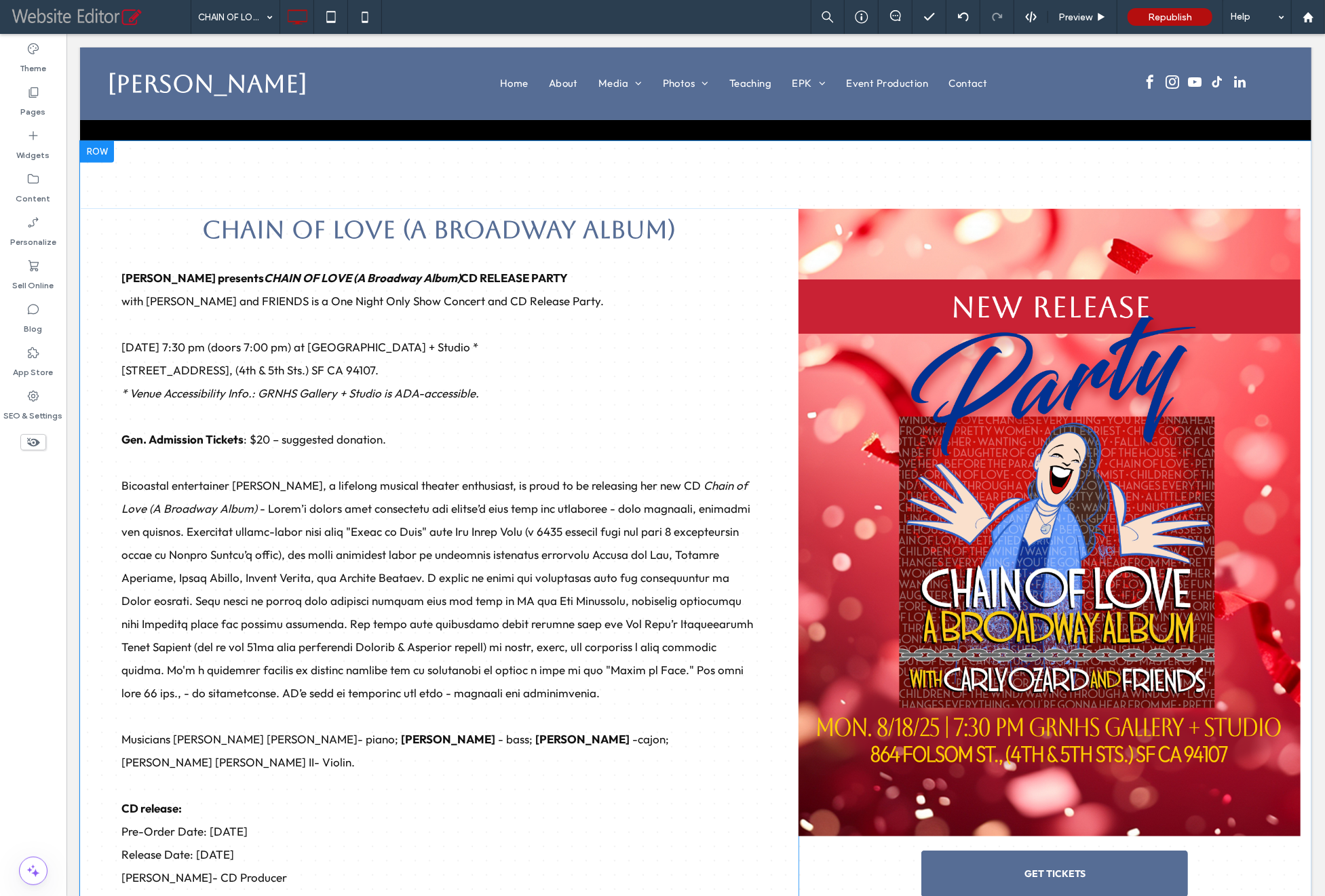
click at [102, 146] on div at bounding box center [96, 151] width 34 height 22
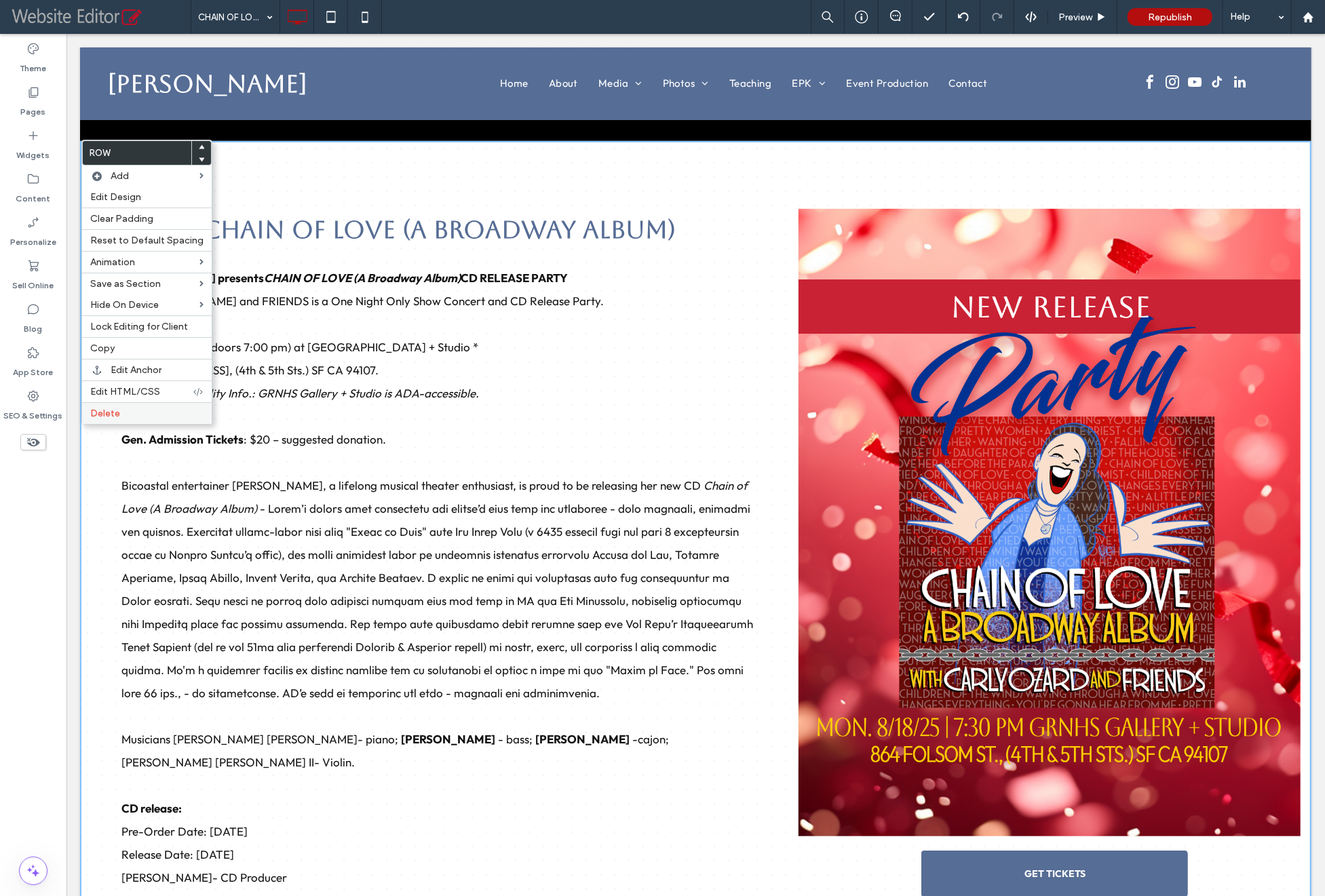
click at [135, 408] on label "Delete" at bounding box center [146, 413] width 114 height 11
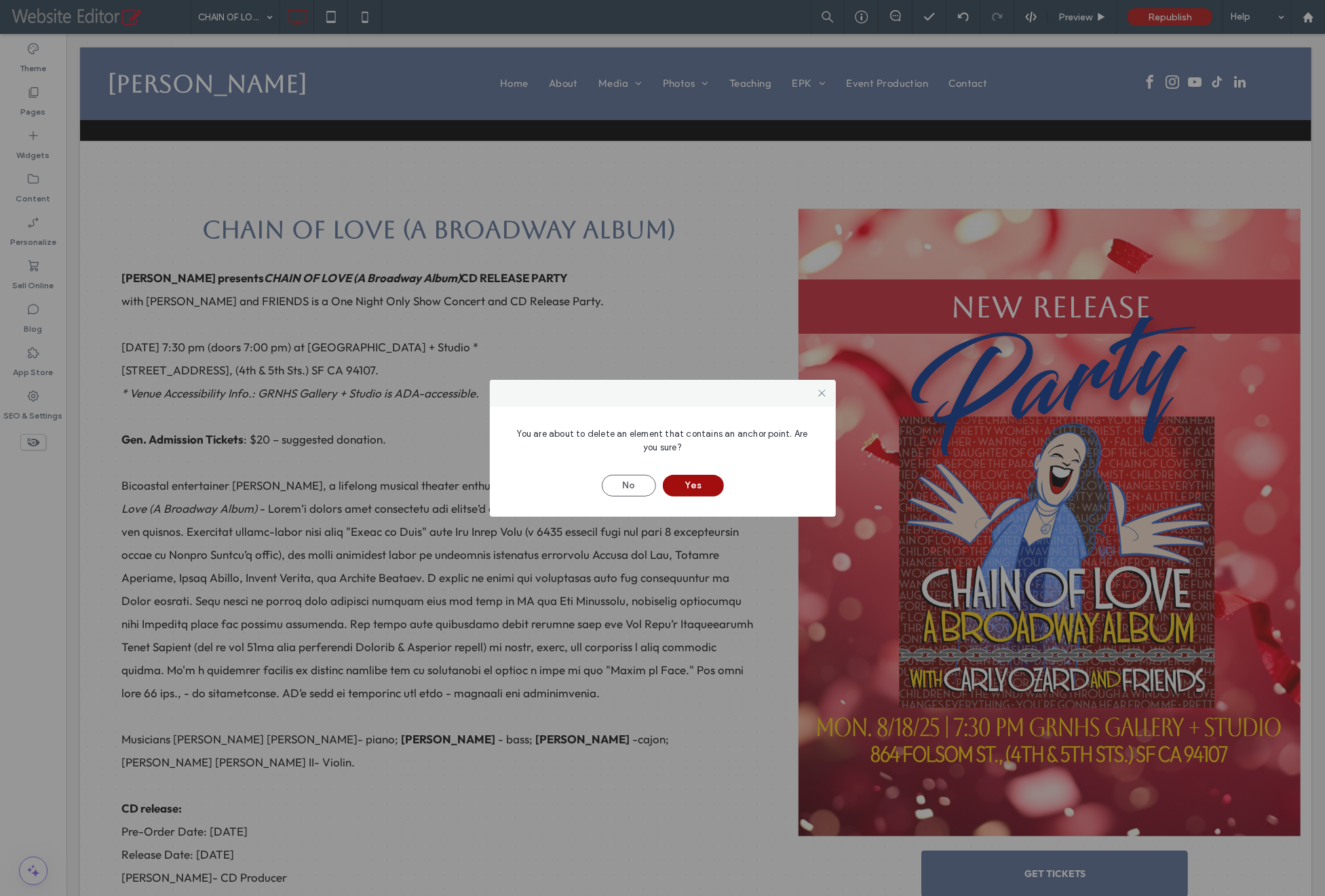
click at [705, 483] on button "Yes" at bounding box center [693, 485] width 61 height 22
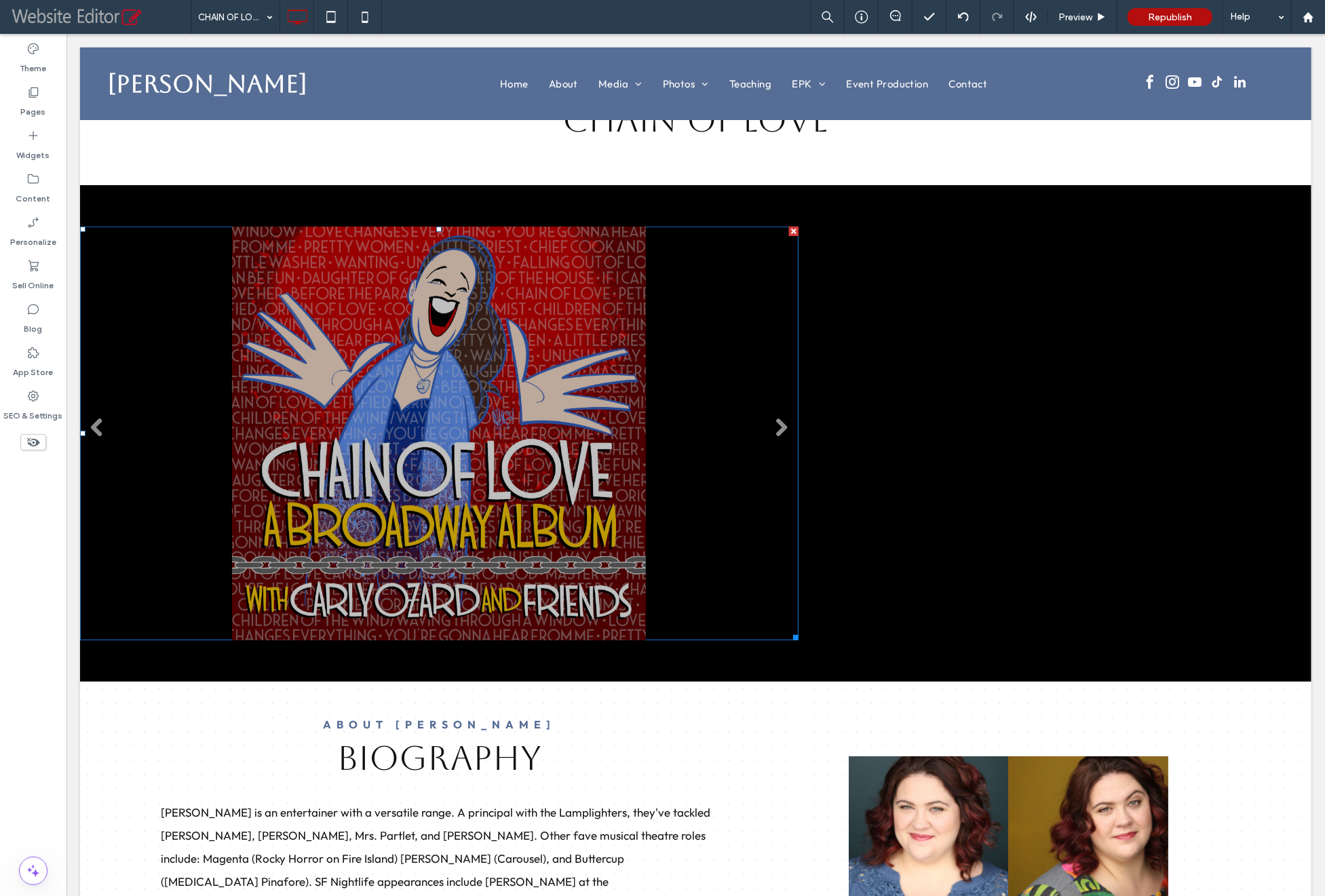
scroll to position [0, 0]
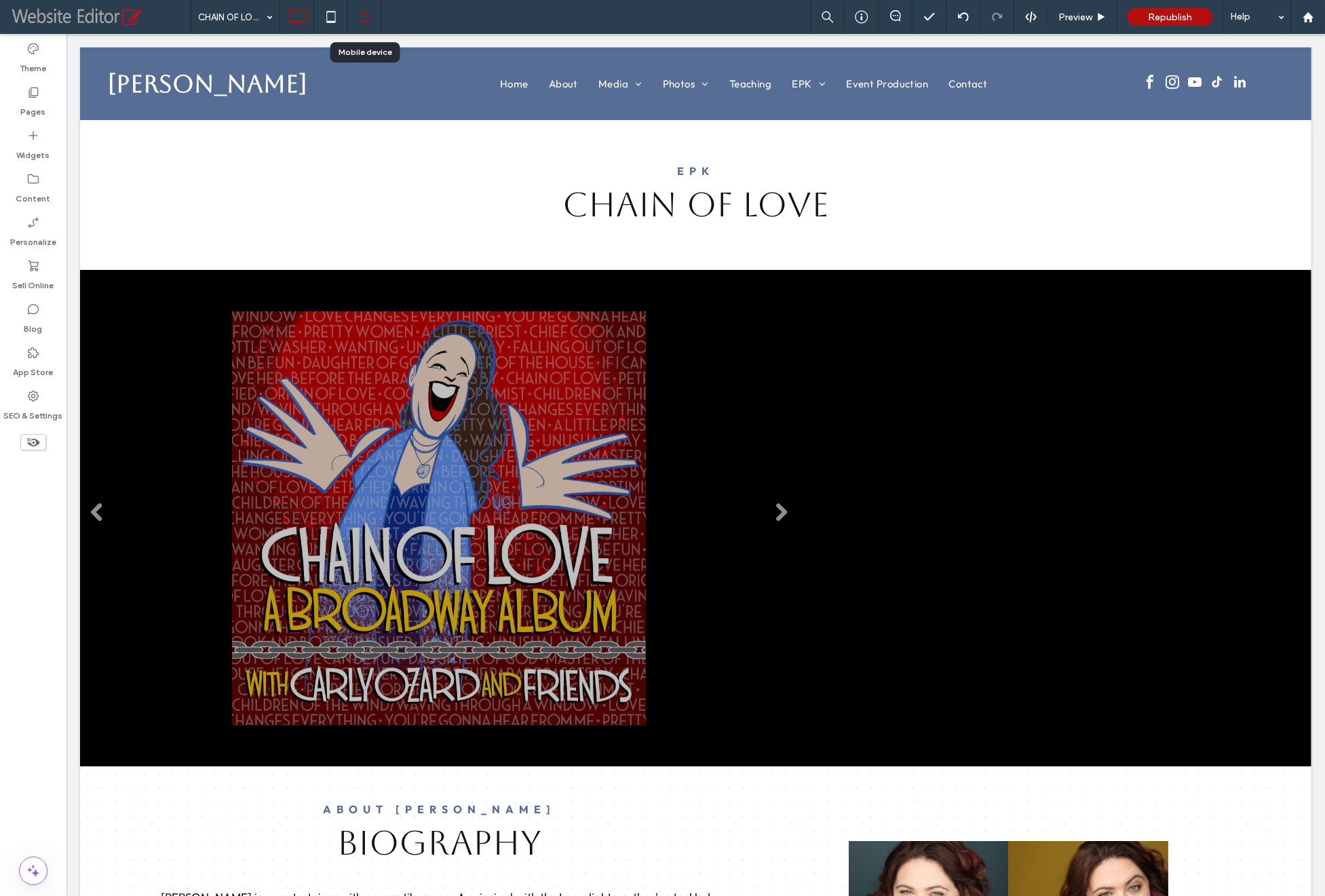
click at [361, 19] on icon at bounding box center [364, 17] width 27 height 27
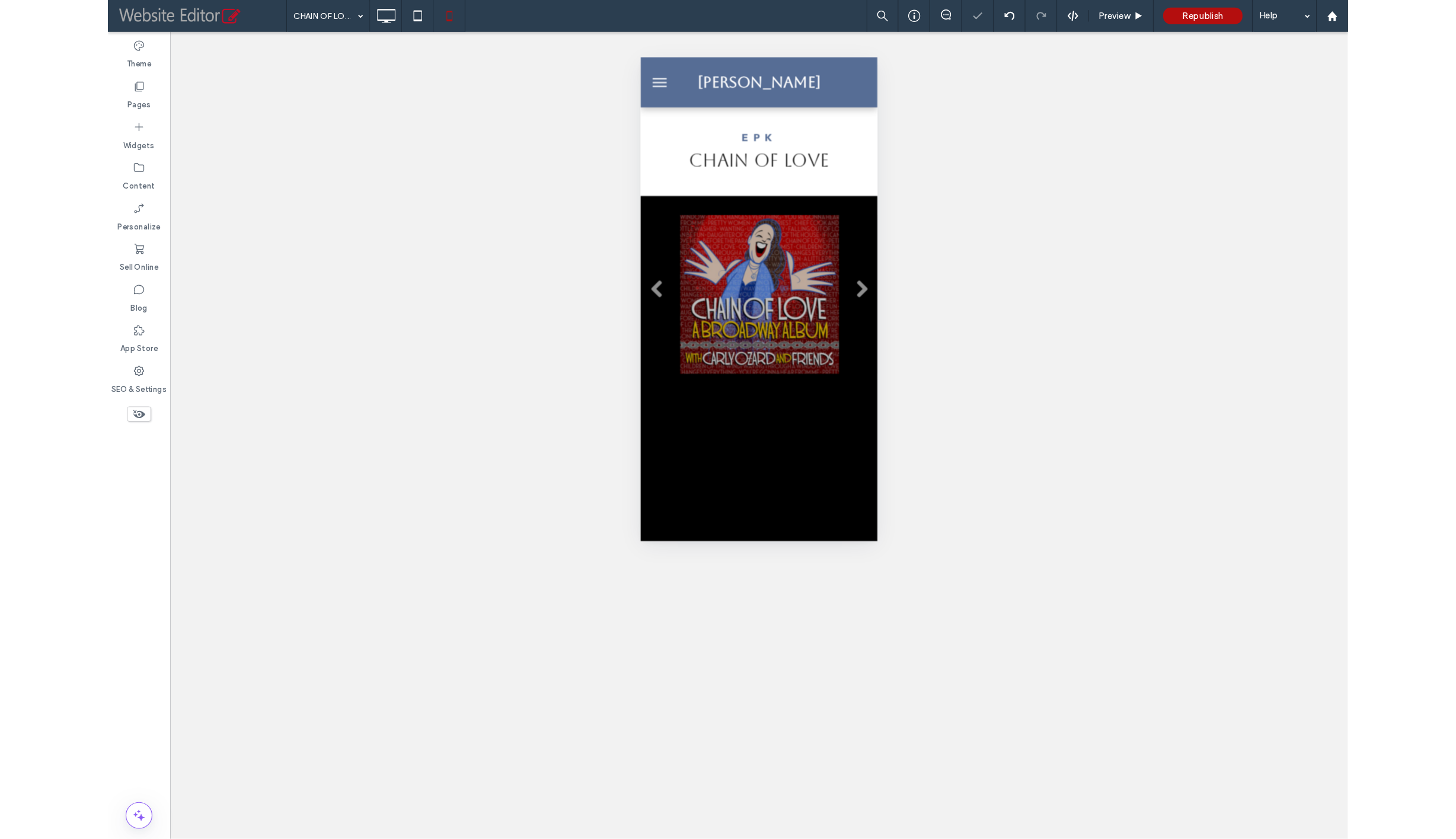
scroll to position [439, 0]
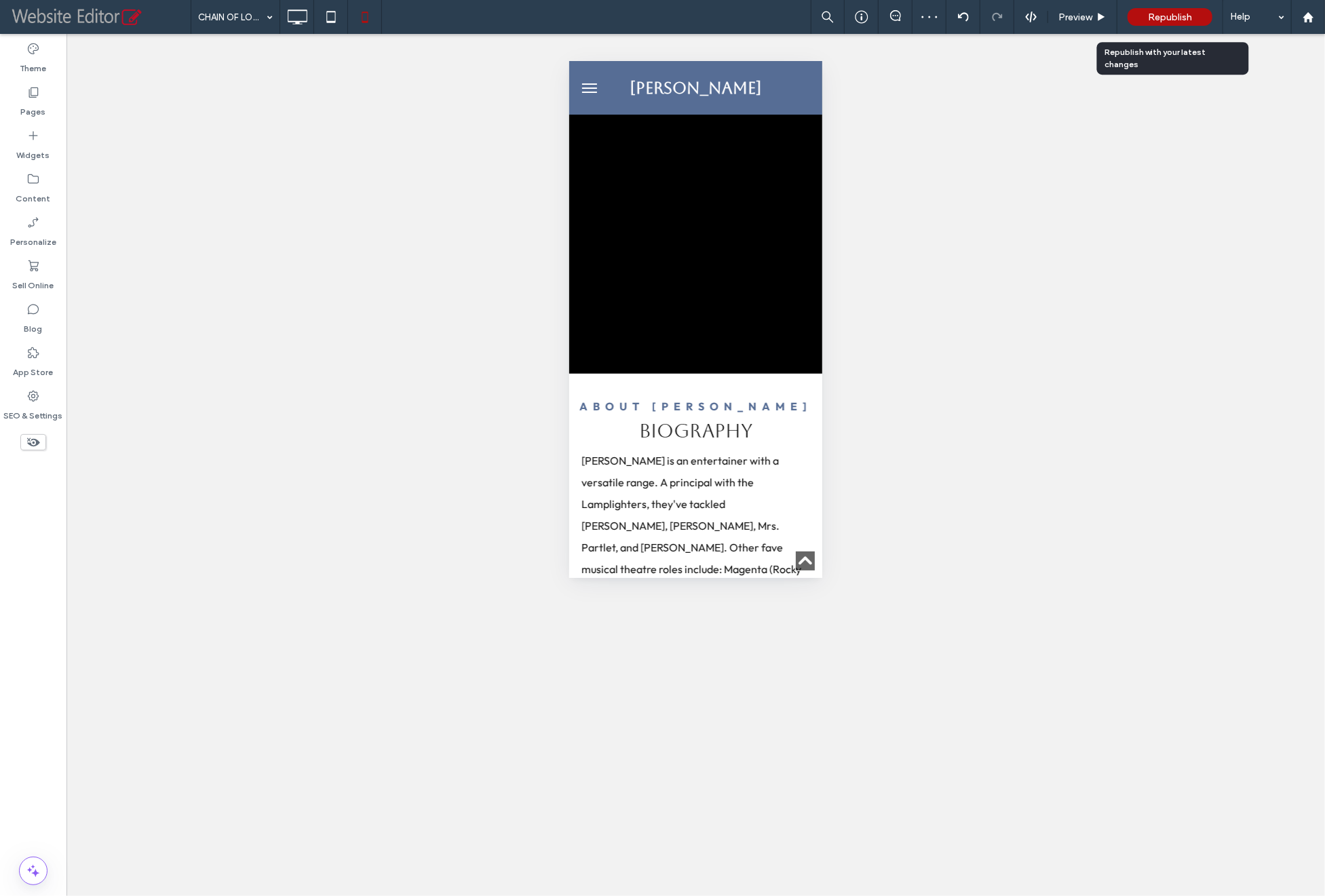
drag, startPoint x: 1173, startPoint y: 25, endPoint x: 1144, endPoint y: 23, distance: 29.1
click at [1173, 25] on div "Republish" at bounding box center [1169, 17] width 85 height 18
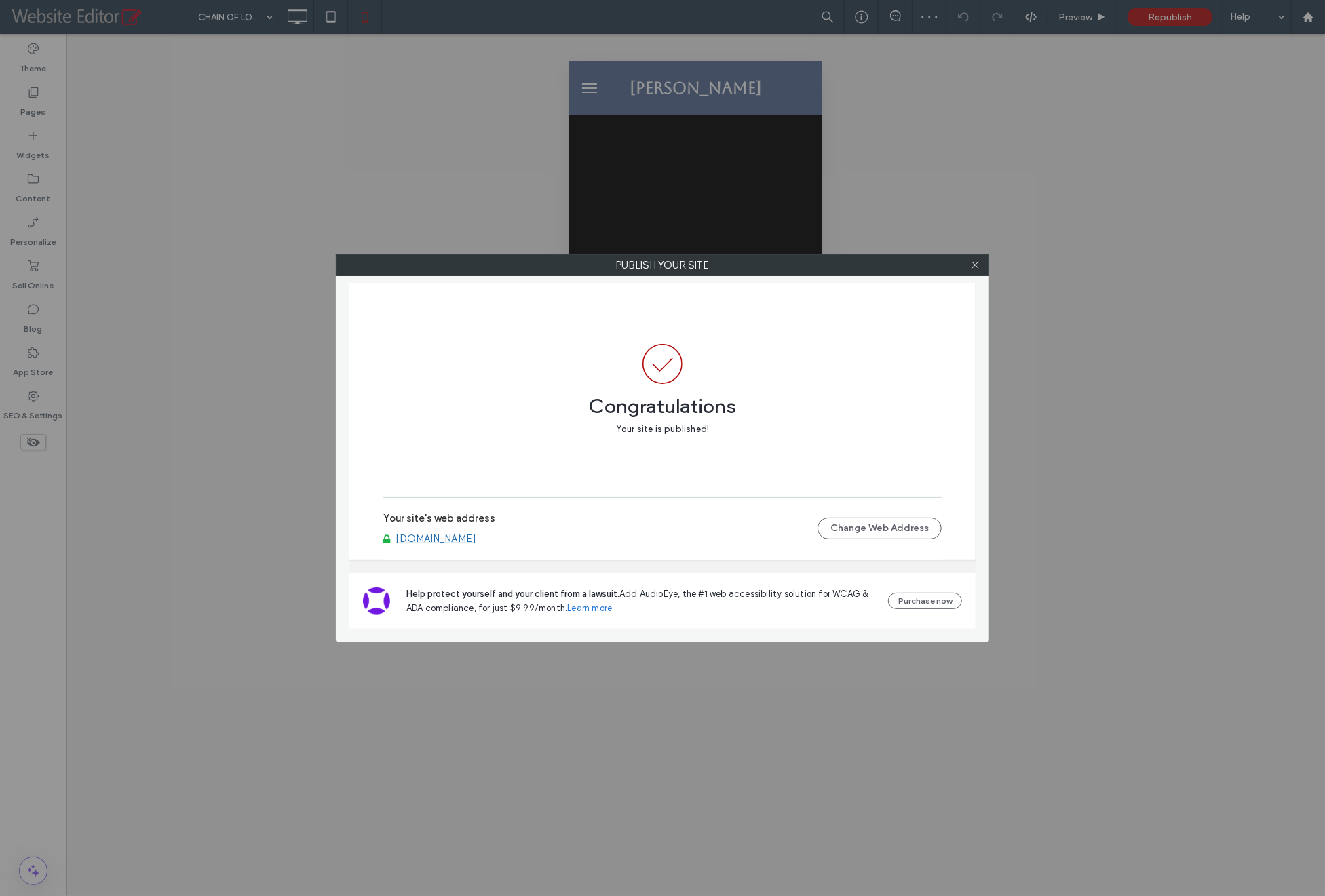
click at [476, 537] on link "[DOMAIN_NAME]" at bounding box center [436, 539] width 81 height 12
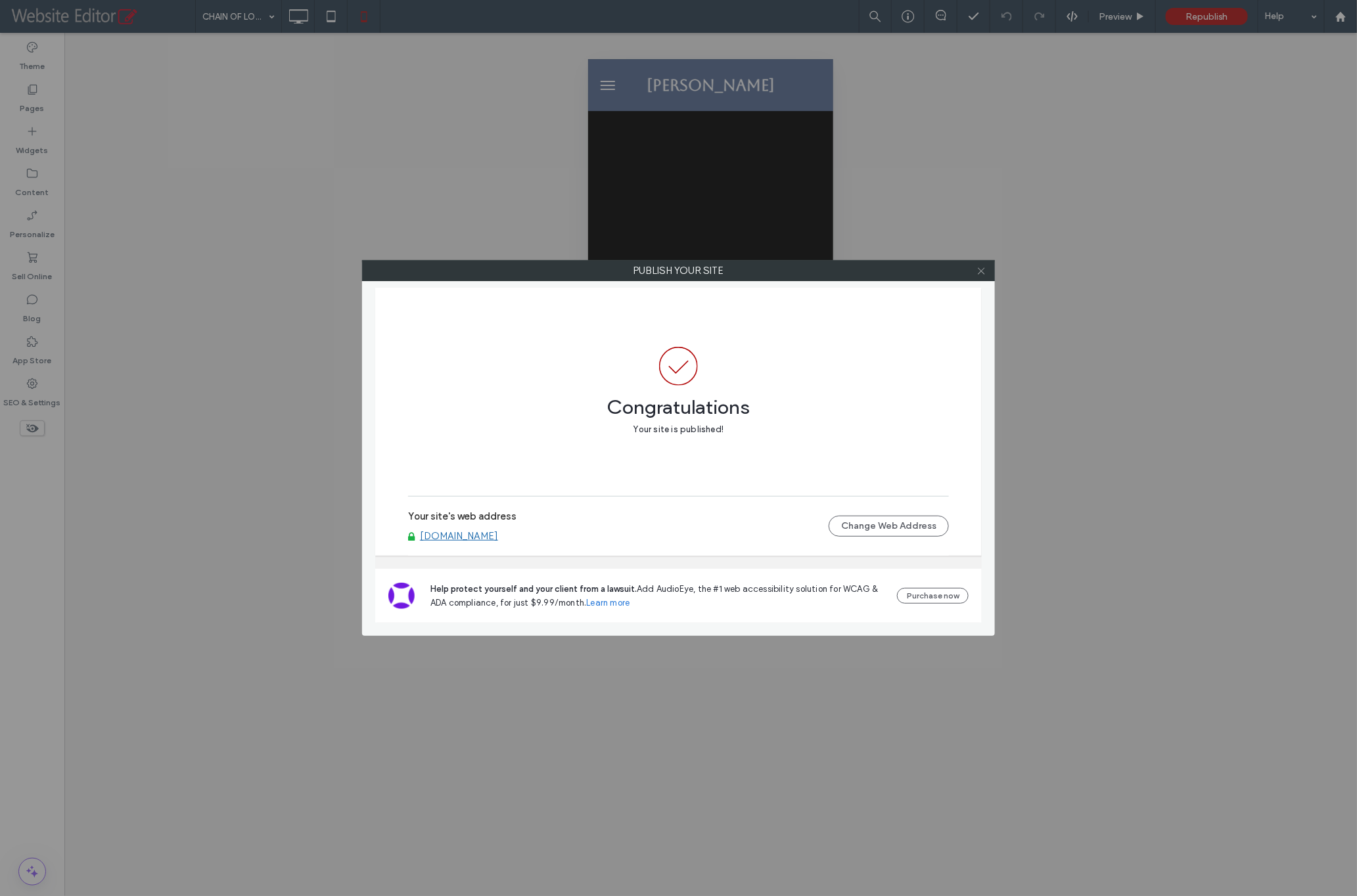
click at [980, 270] on icon at bounding box center [982, 271] width 10 height 10
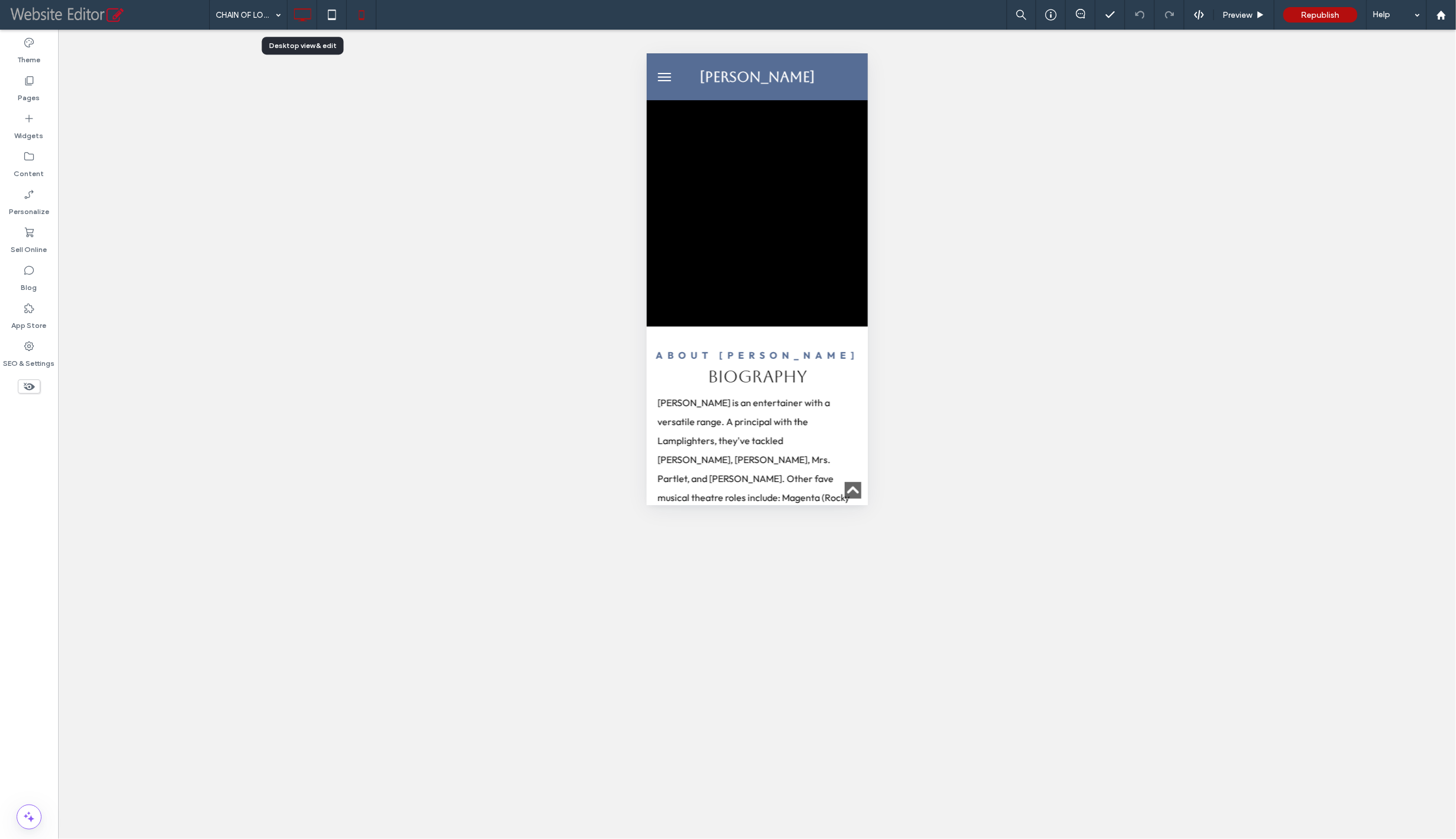
click at [306, 18] on icon at bounding box center [302, 15] width 24 height 24
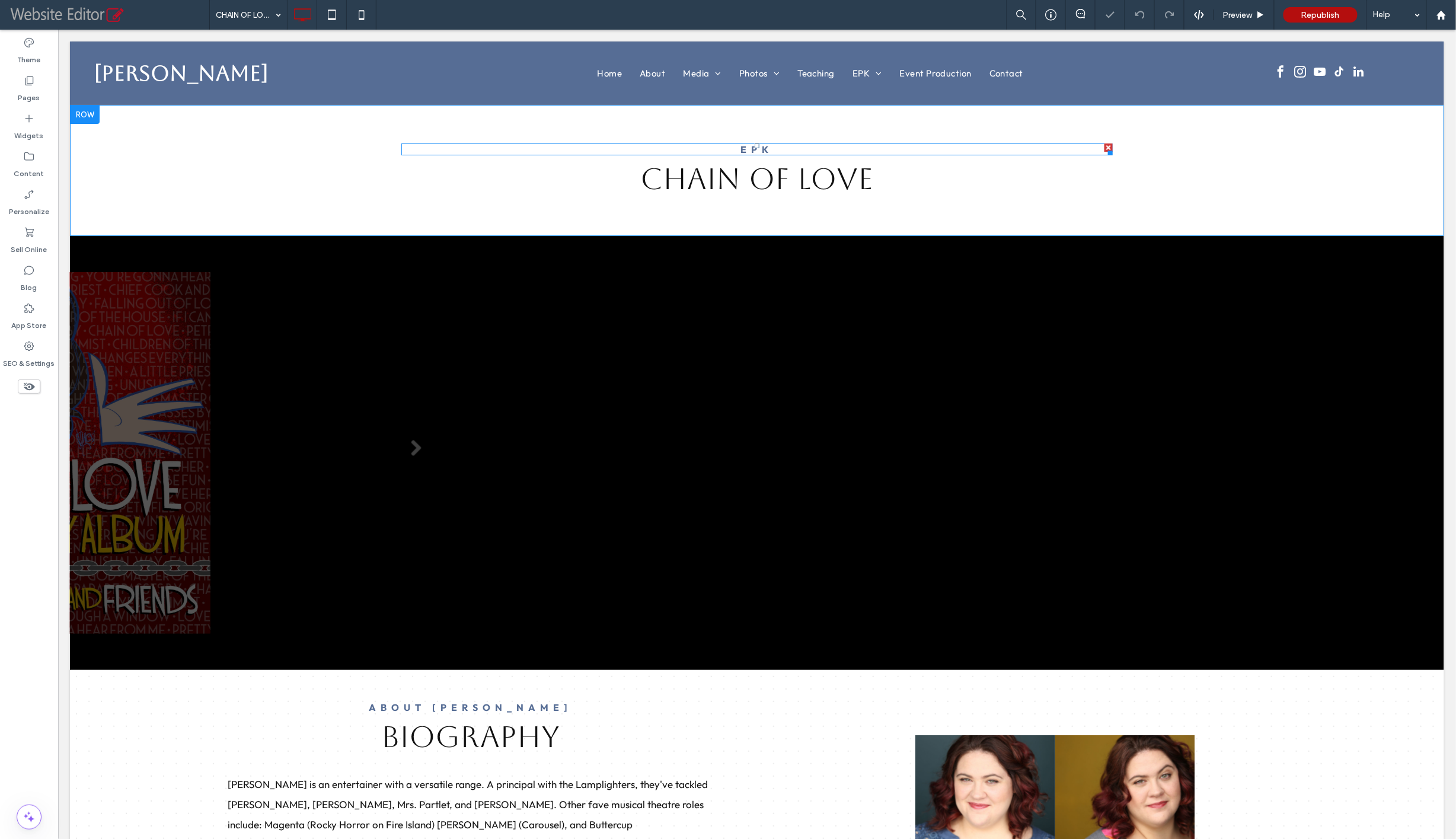
scroll to position [0, 0]
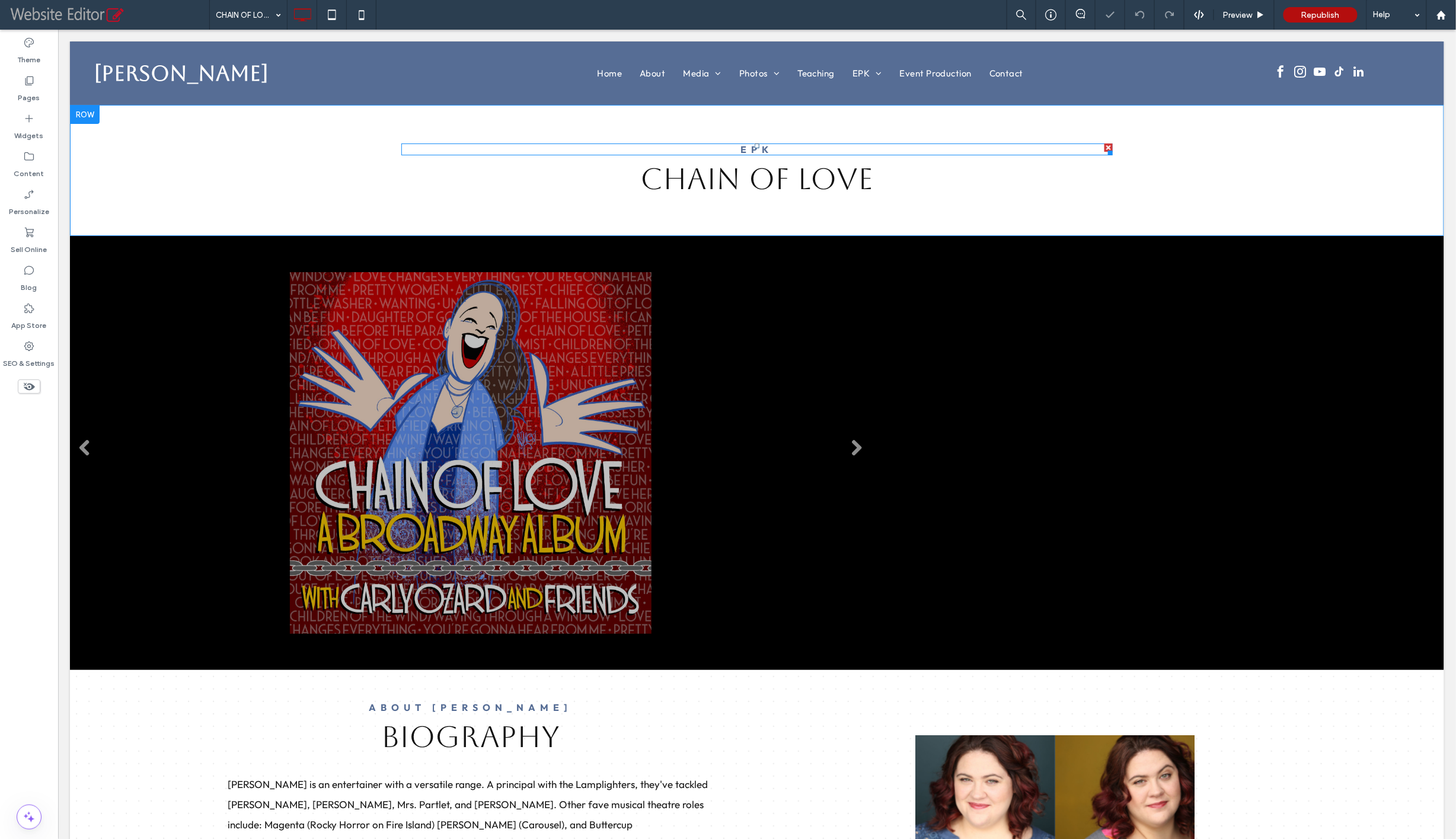
click at [763, 148] on strong "EPK" at bounding box center [756, 149] width 32 height 12
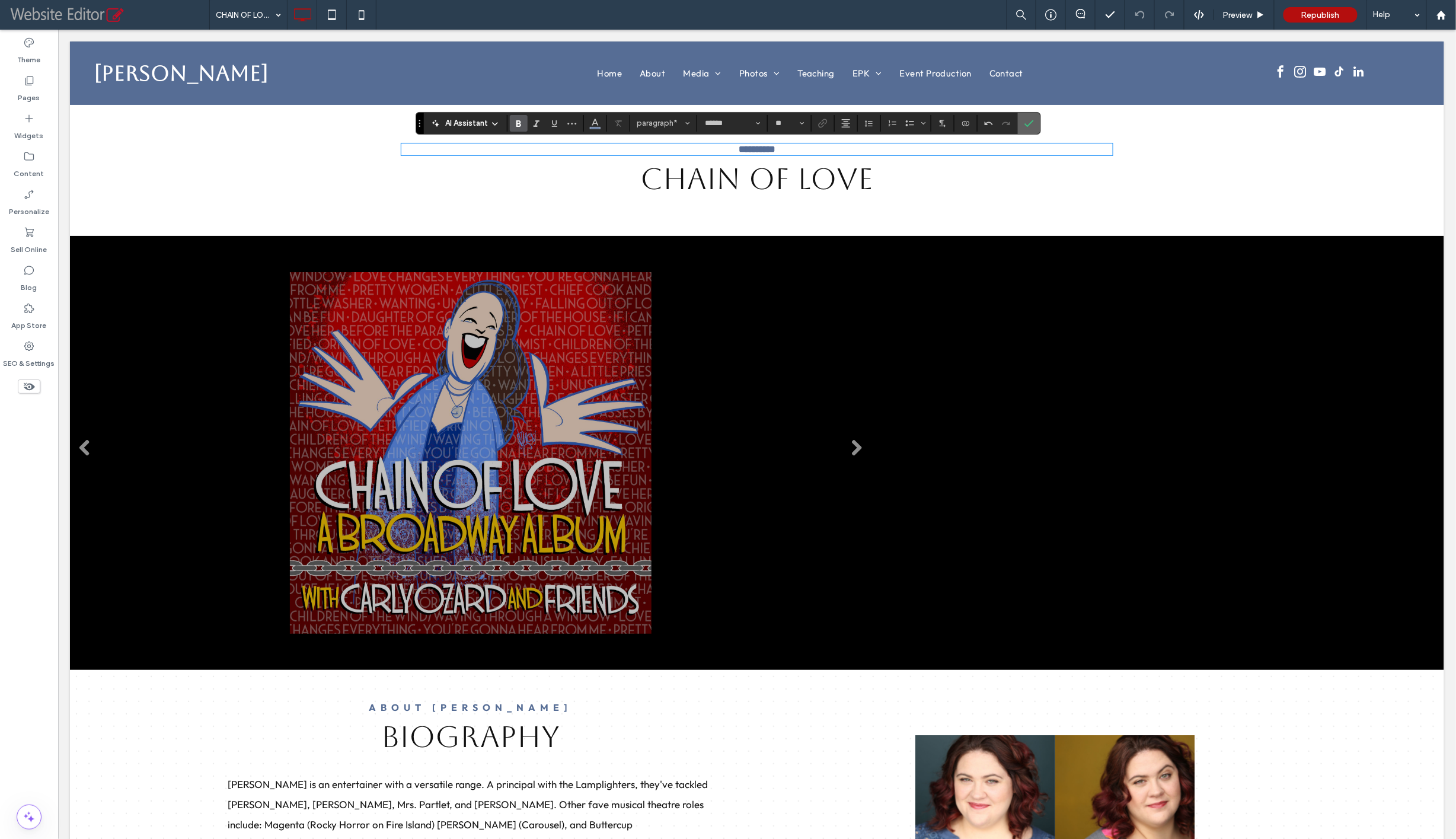
drag, startPoint x: 1027, startPoint y: 125, endPoint x: 970, endPoint y: 95, distance: 64.4
click at [1027, 125] on icon "Confirm" at bounding box center [1029, 123] width 9 height 9
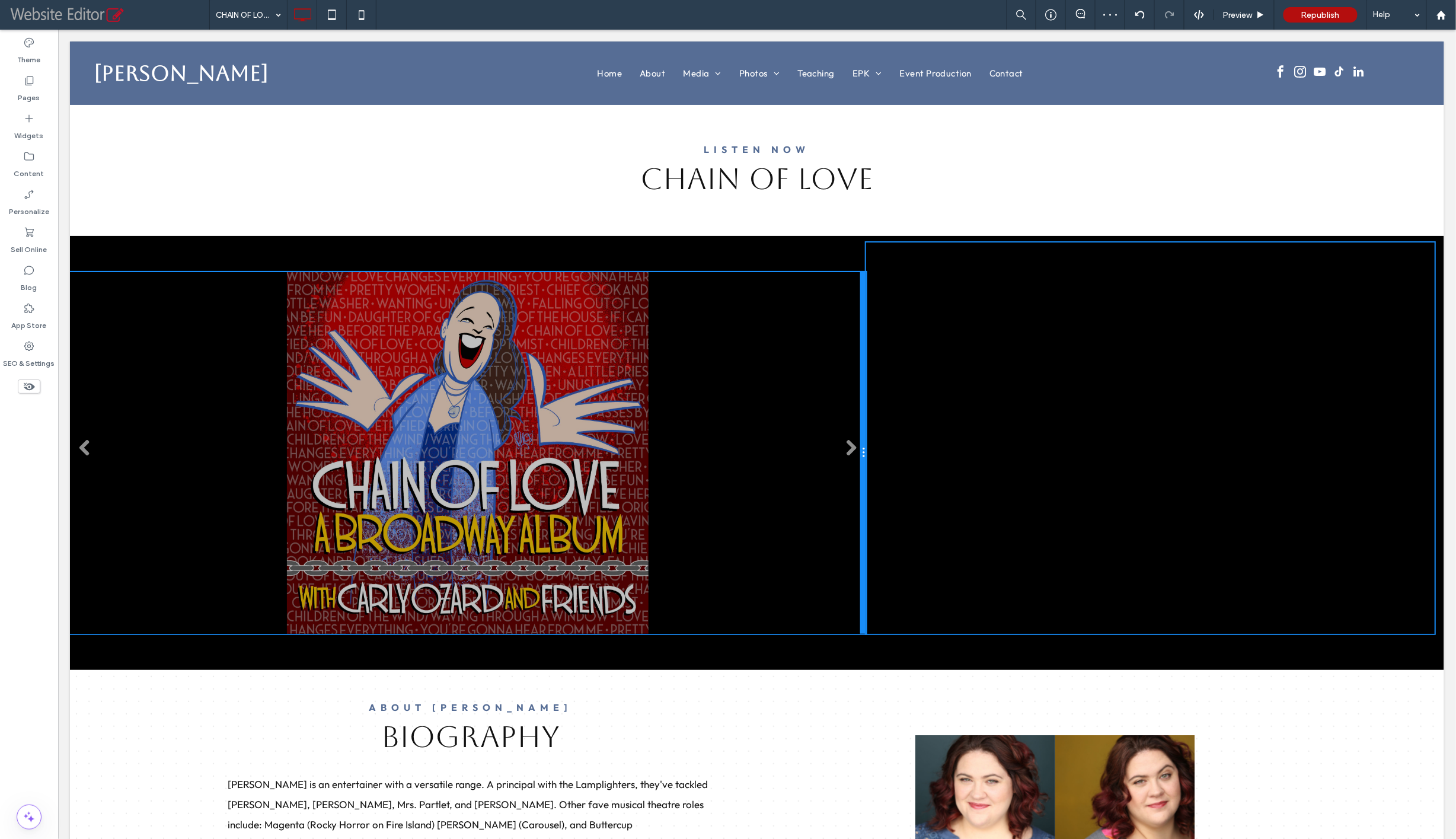
drag, startPoint x: 860, startPoint y: 629, endPoint x: 810, endPoint y: 624, distance: 50.2
click at [810, 624] on div "CARLY OZARDPRESENTS Slide title Write your caption here Button Slide title Writ…" at bounding box center [467, 453] width 796 height 363
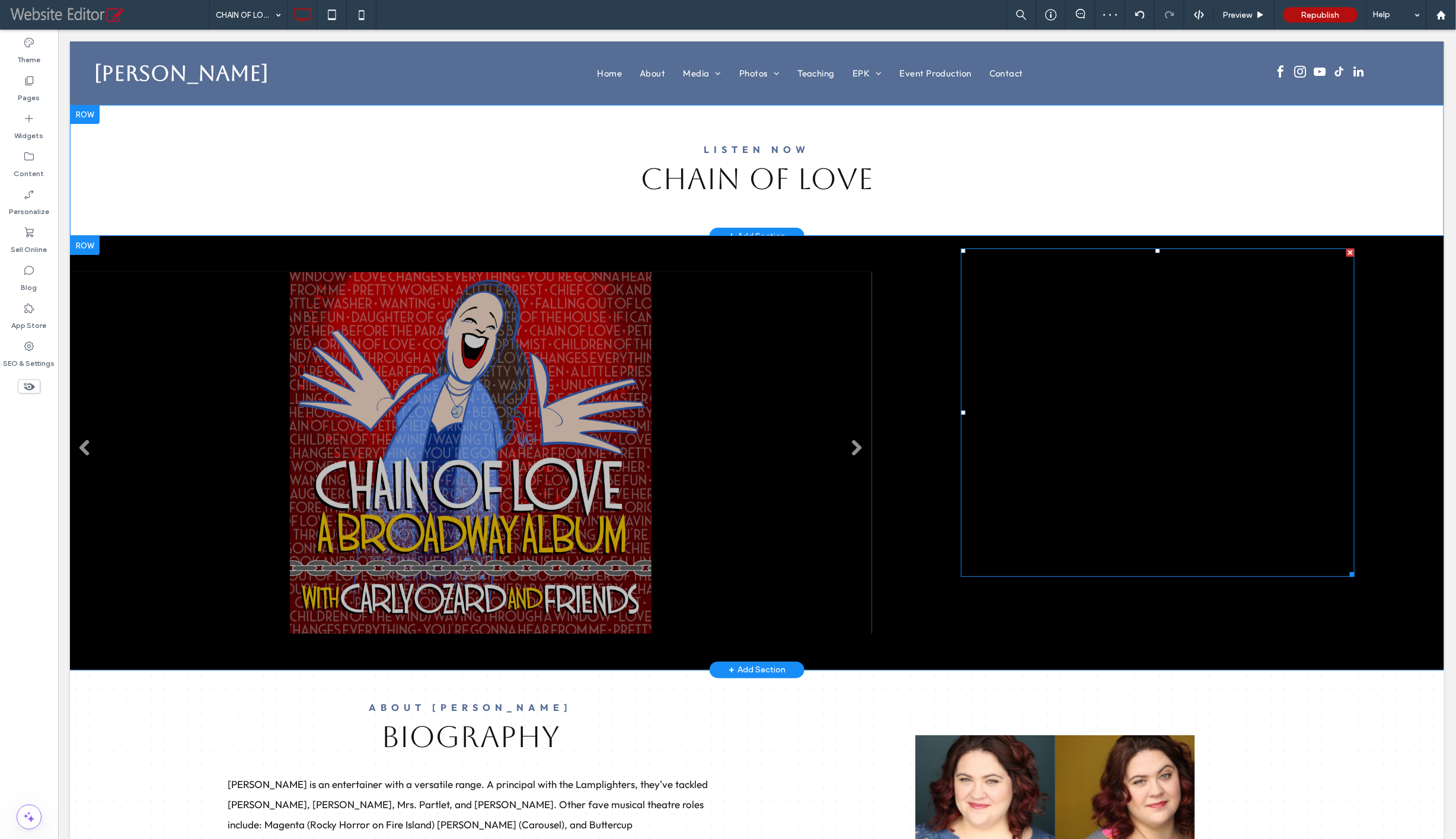
click at [1051, 445] on span at bounding box center [1157, 413] width 394 height 329
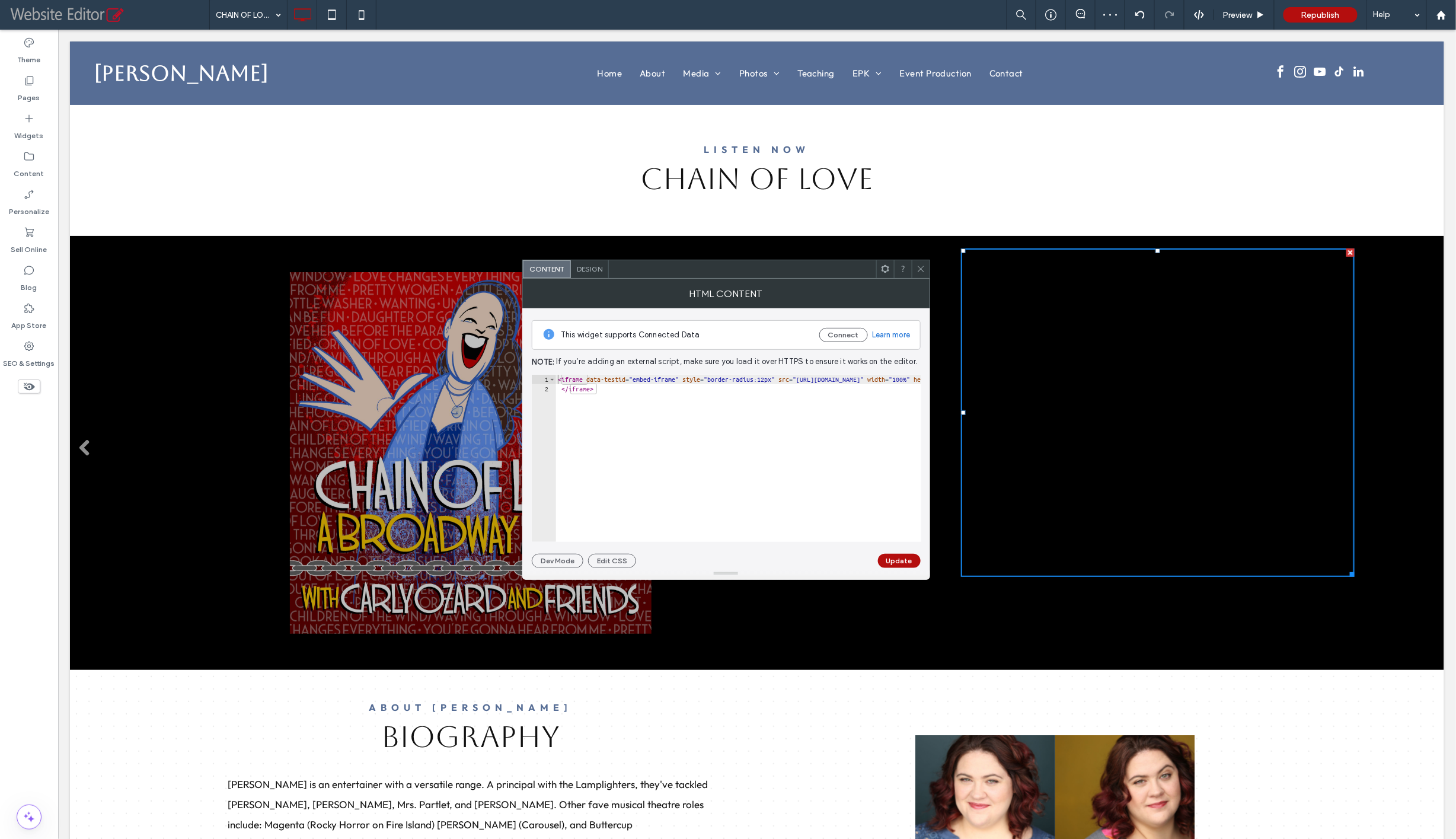
click at [893, 269] on div at bounding box center [885, 269] width 18 height 18
click at [884, 314] on icon at bounding box center [883, 316] width 6 height 6
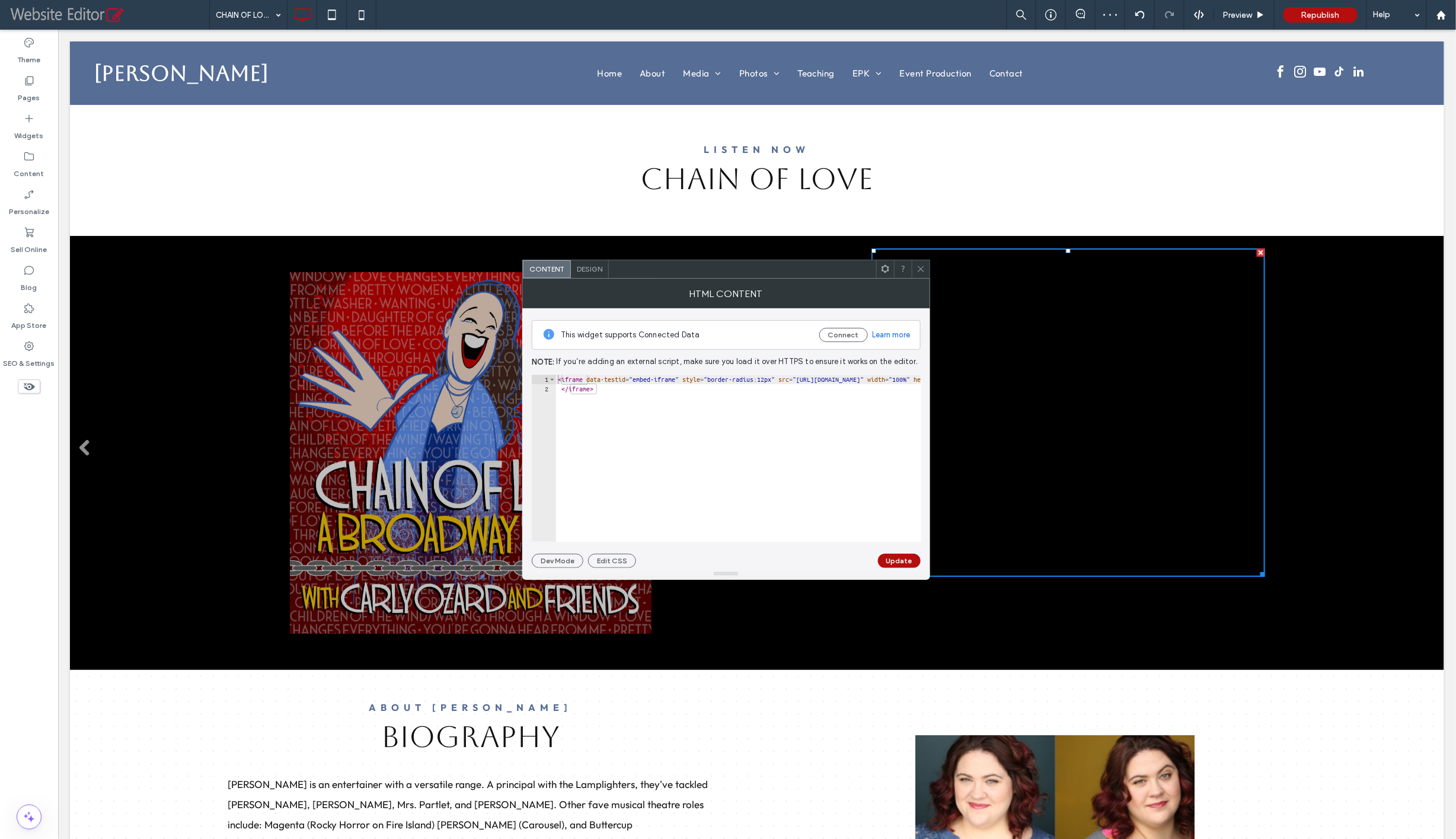
click at [914, 269] on div at bounding box center [920, 269] width 18 height 18
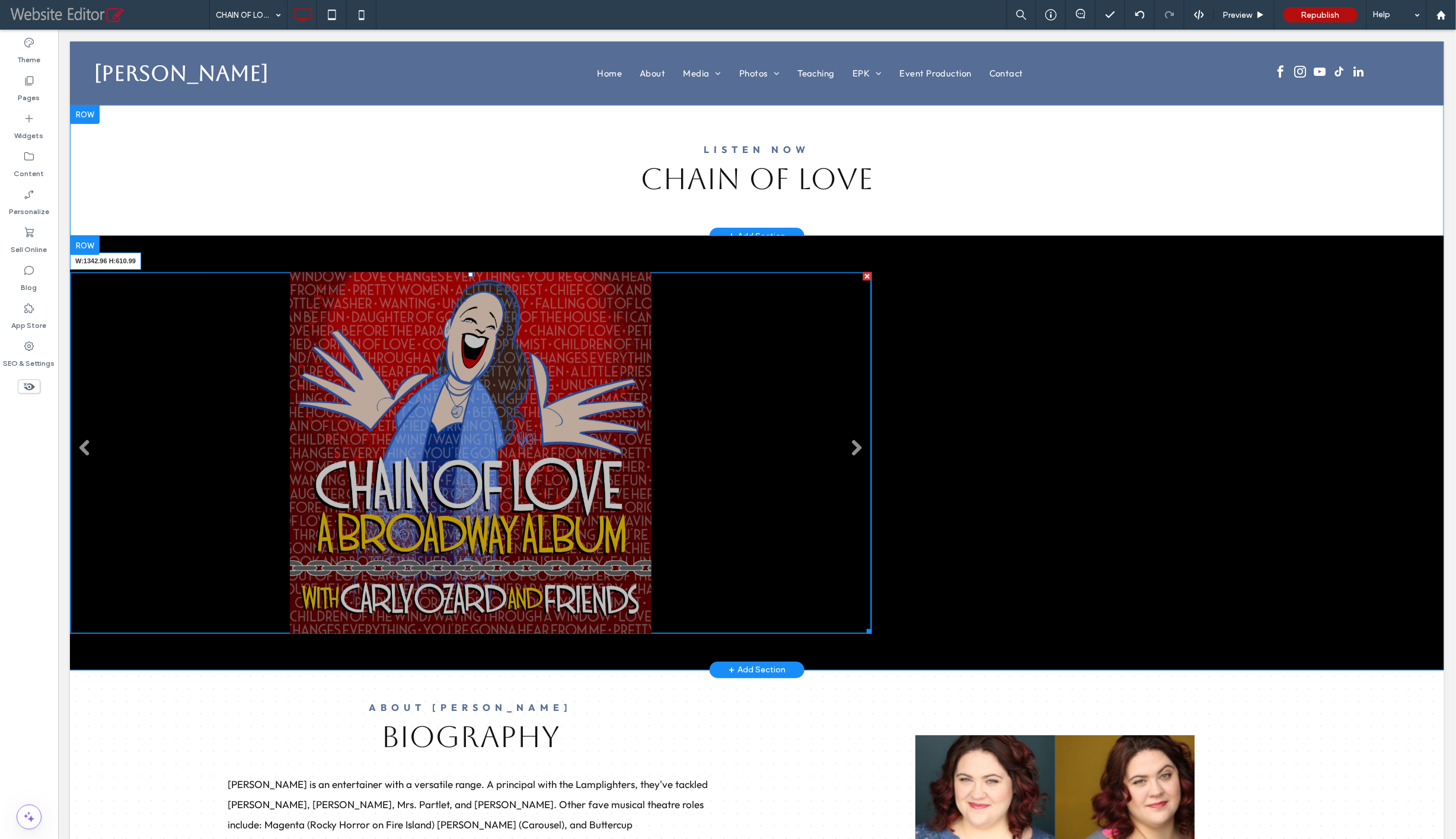
drag, startPoint x: 857, startPoint y: 630, endPoint x: 766, endPoint y: 617, distance: 91.9
click at [766, 617] on div "Slide title Write your caption here Button Slide title Write your caption here …" at bounding box center [470, 453] width 802 height 363
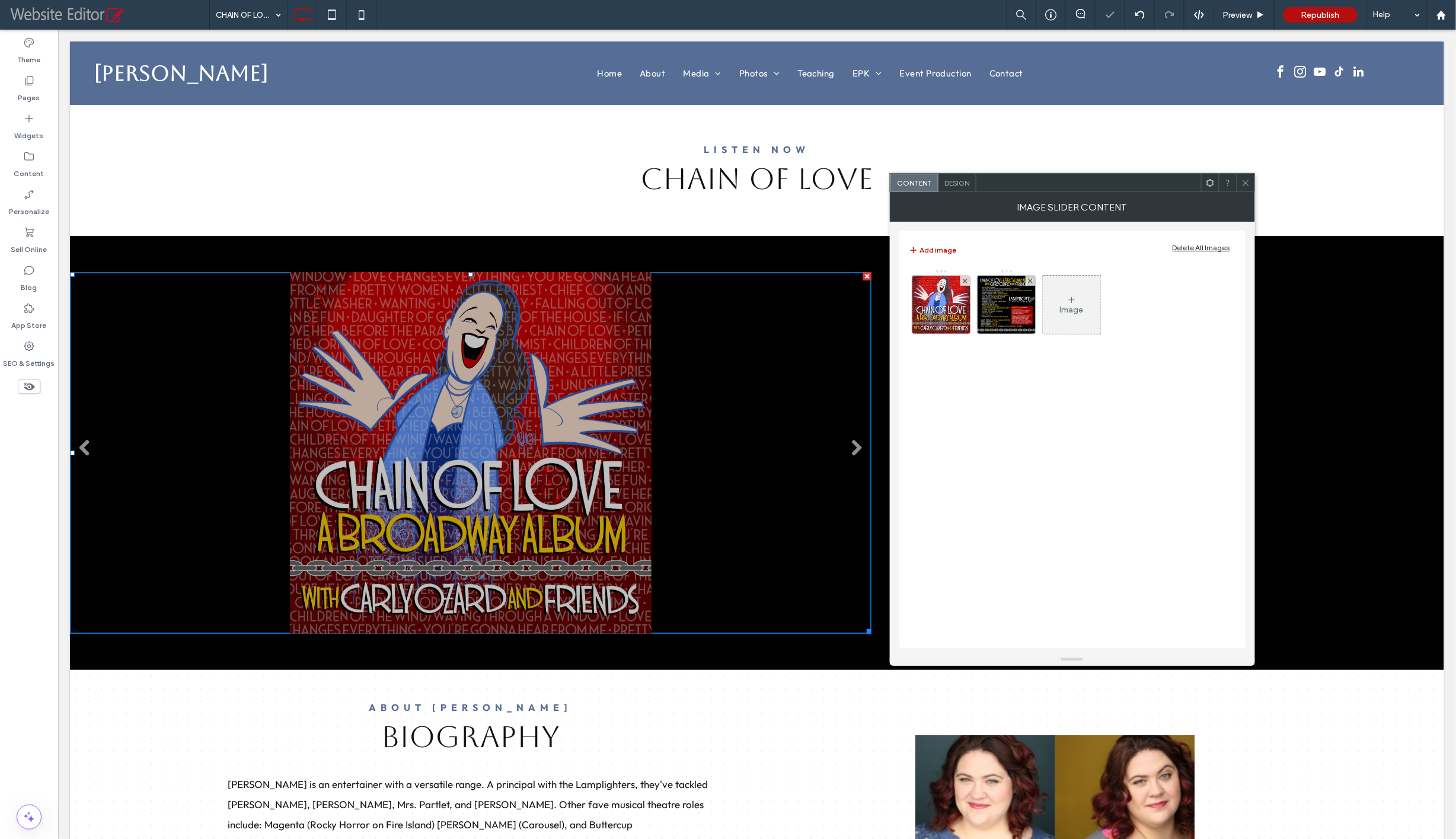
click at [1157, 183] on icon at bounding box center [1246, 183] width 9 height 9
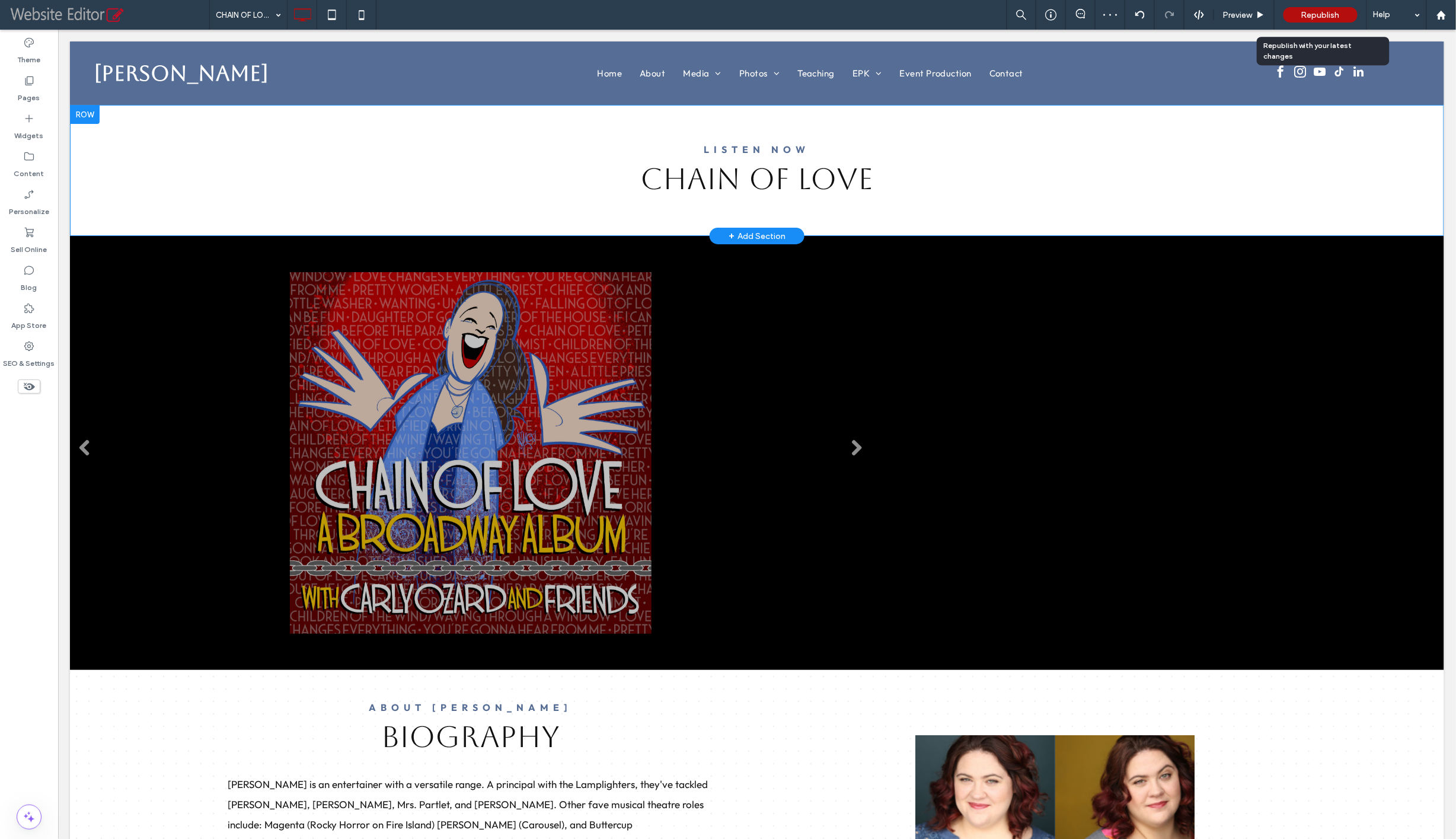
click at [1157, 15] on span "Republish" at bounding box center [1321, 15] width 38 height 10
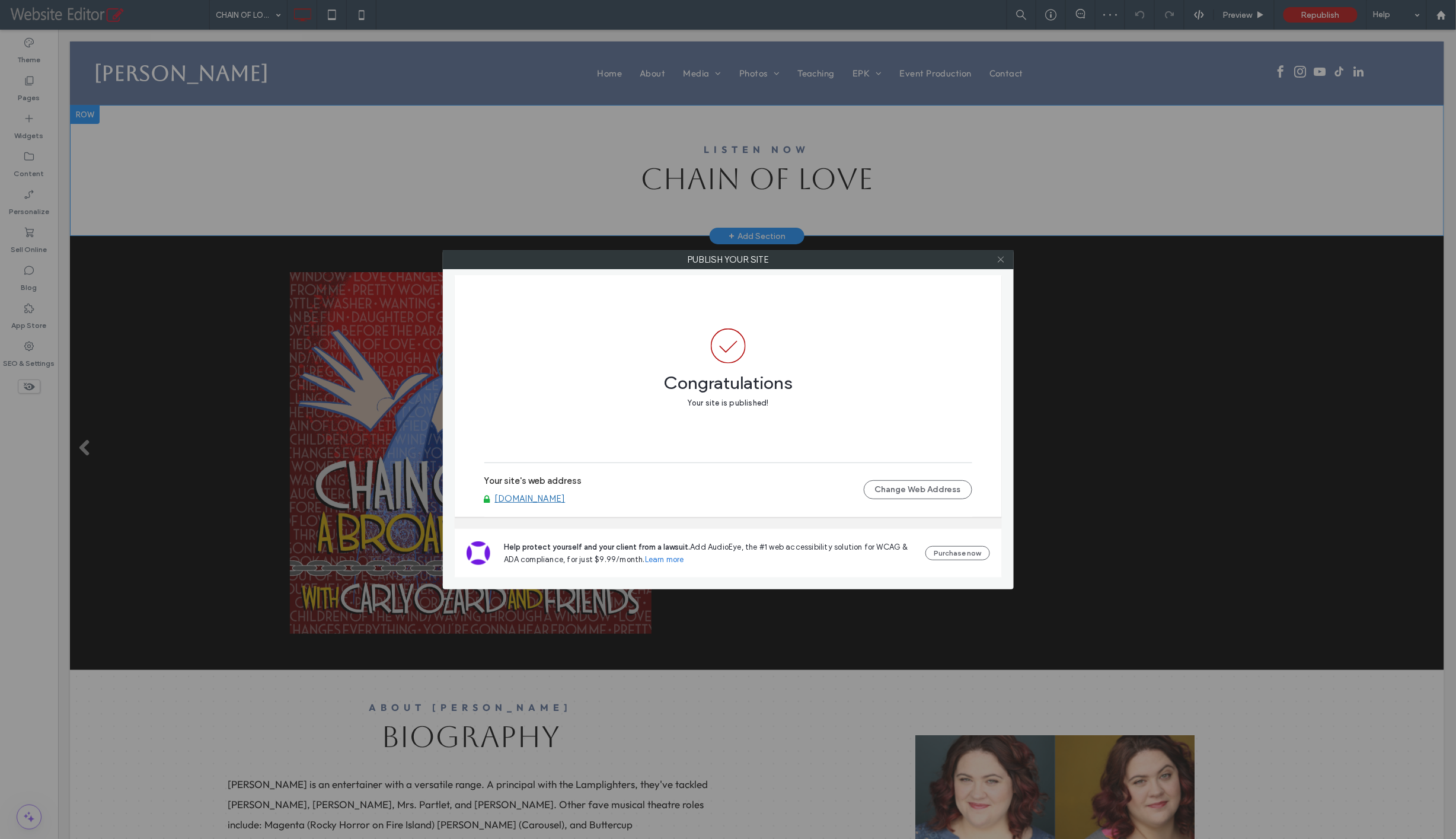
click at [1001, 260] on icon at bounding box center [1001, 259] width 9 height 9
